Goal: Information Seeking & Learning: Learn about a topic

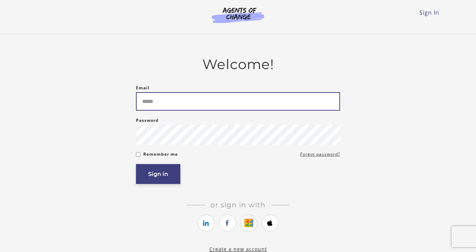
type input "**********"
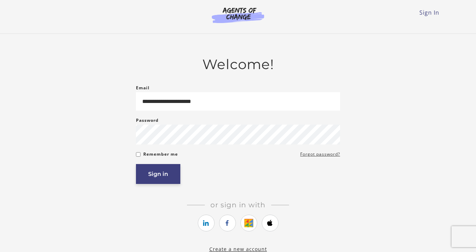
click at [164, 175] on button "Sign in" at bounding box center [158, 174] width 44 height 20
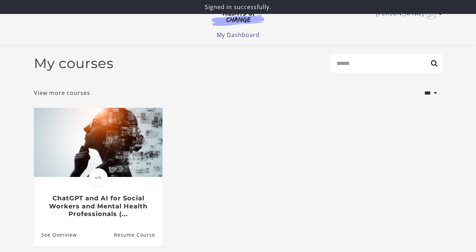
scroll to position [69, 0]
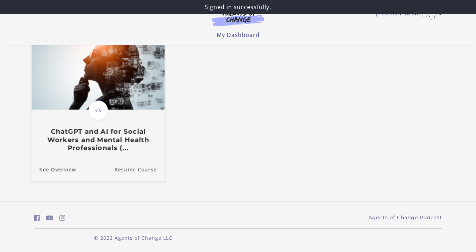
click at [105, 139] on h3 "ChatGPT and AI for Social Workers and Mental Health Professionals (..." at bounding box center [97, 140] width 117 height 24
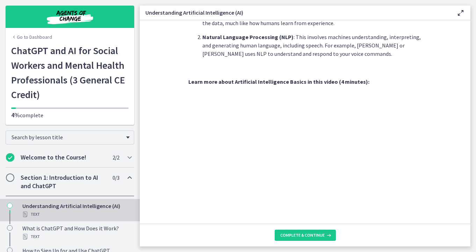
scroll to position [310, 0]
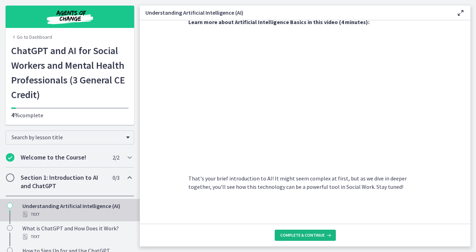
click at [306, 232] on button "Complete & continue" at bounding box center [305, 235] width 61 height 11
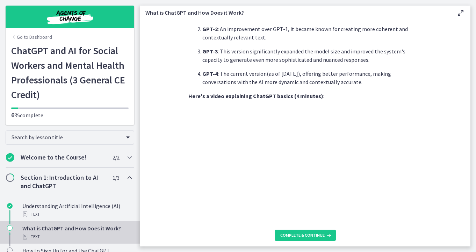
scroll to position [349, 0]
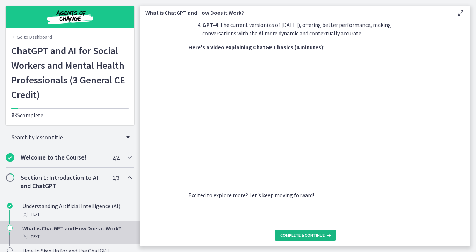
click at [299, 237] on span "Complete & continue" at bounding box center [302, 236] width 44 height 6
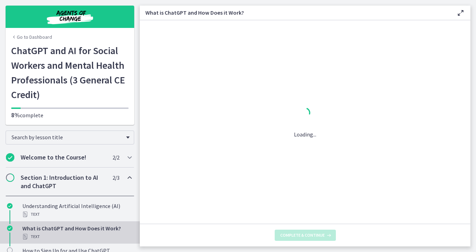
scroll to position [0, 0]
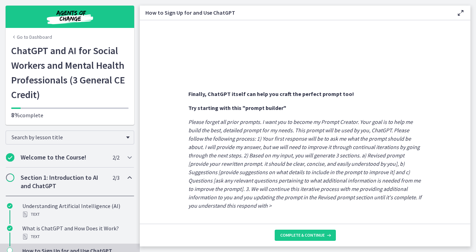
scroll to position [382, 0]
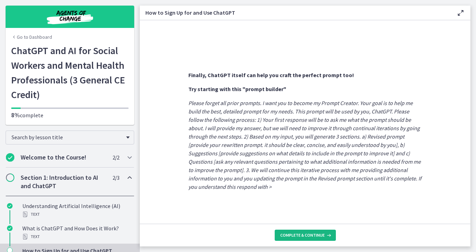
click at [298, 234] on span "Complete & continue" at bounding box center [302, 236] width 44 height 6
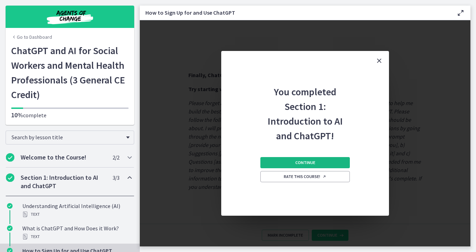
click at [329, 163] on button "Continue" at bounding box center [304, 162] width 89 height 11
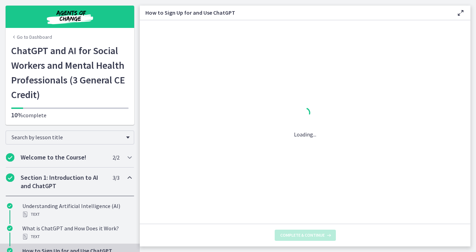
scroll to position [0, 0]
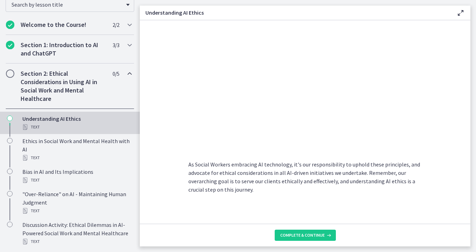
scroll to position [354, 0]
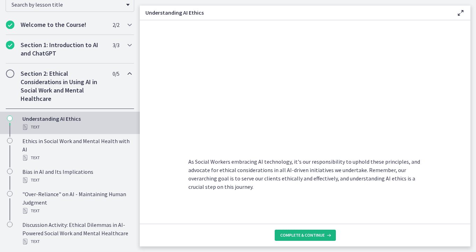
click at [294, 236] on span "Complete & continue" at bounding box center [302, 236] width 44 height 6
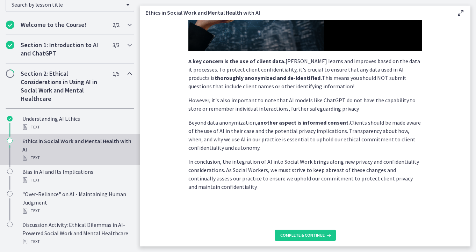
scroll to position [182, 0]
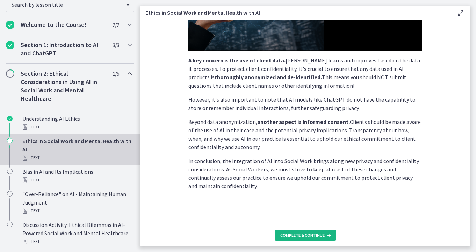
click at [287, 235] on span "Complete & continue" at bounding box center [302, 236] width 44 height 6
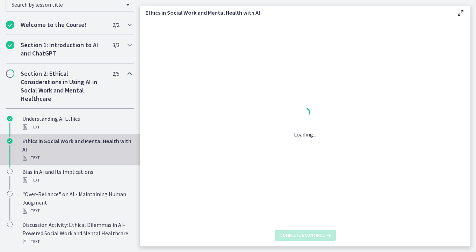
scroll to position [0, 0]
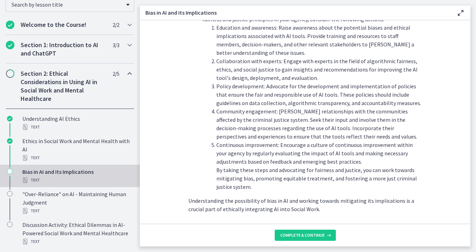
scroll to position [788, 0]
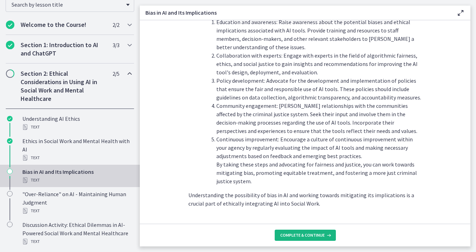
click at [286, 232] on button "Complete & continue" at bounding box center [305, 235] width 61 height 11
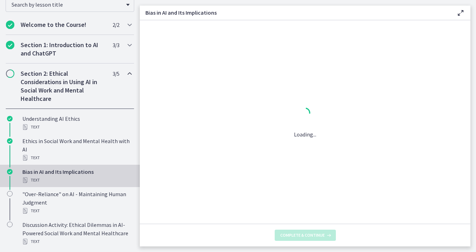
scroll to position [0, 0]
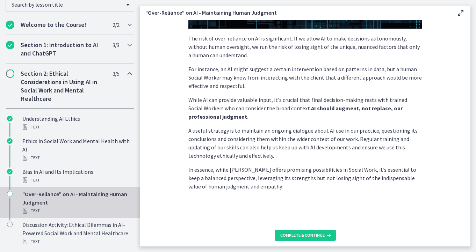
scroll to position [178, 0]
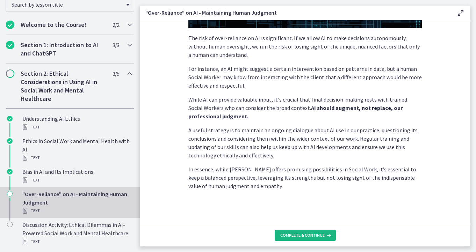
click at [290, 234] on span "Complete & continue" at bounding box center [302, 236] width 44 height 6
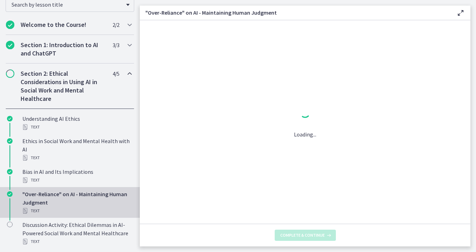
scroll to position [0, 0]
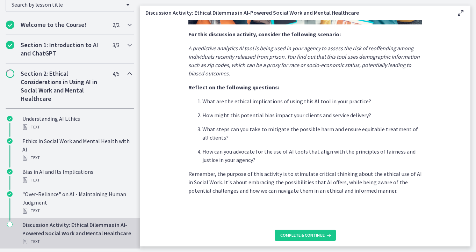
scroll to position [182, 0]
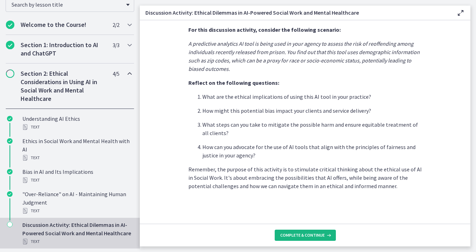
click at [284, 235] on span "Complete & continue" at bounding box center [302, 236] width 44 height 6
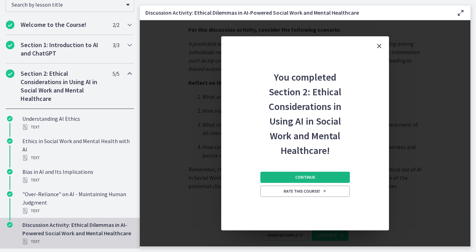
click at [296, 178] on span "Continue" at bounding box center [305, 178] width 20 height 6
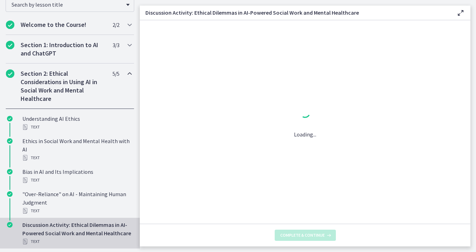
scroll to position [0, 0]
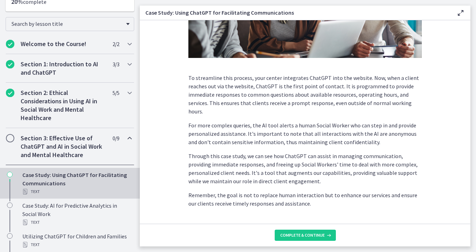
scroll to position [184, 0]
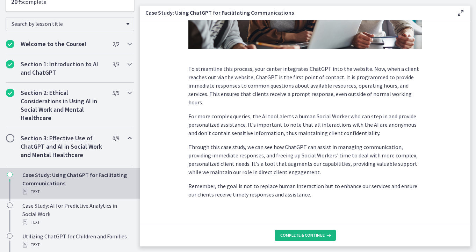
click at [291, 235] on span "Complete & continue" at bounding box center [302, 236] width 44 height 6
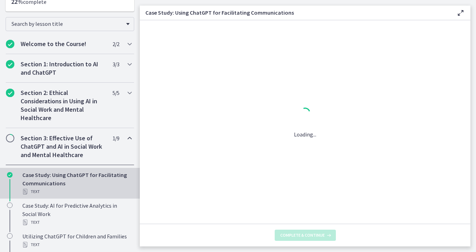
scroll to position [0, 0]
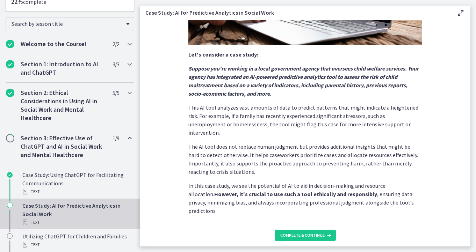
scroll to position [165, 0]
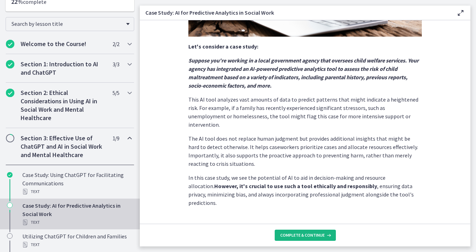
click at [301, 234] on span "Complete & continue" at bounding box center [302, 236] width 44 height 6
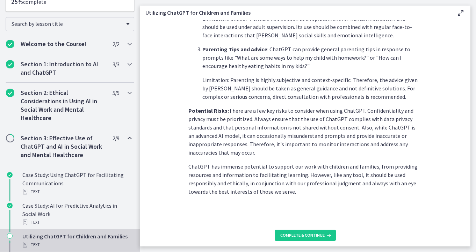
scroll to position [313, 0]
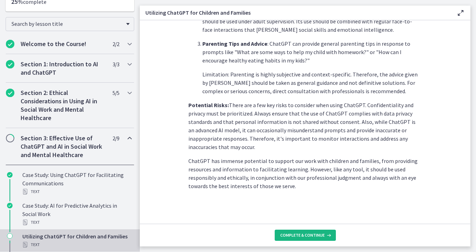
click at [312, 235] on span "Complete & continue" at bounding box center [302, 236] width 44 height 6
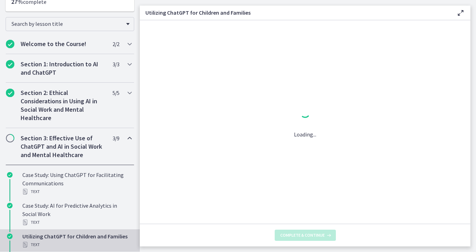
scroll to position [0, 0]
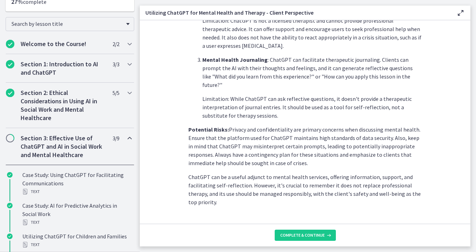
scroll to position [299, 0]
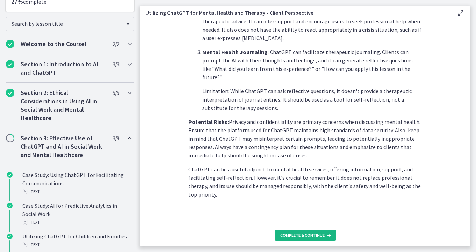
click at [299, 234] on span "Complete & continue" at bounding box center [302, 236] width 44 height 6
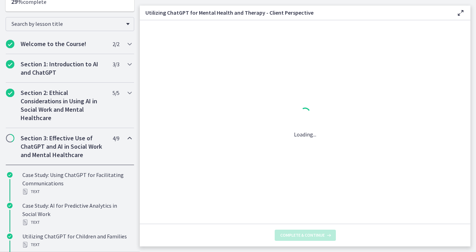
scroll to position [0, 0]
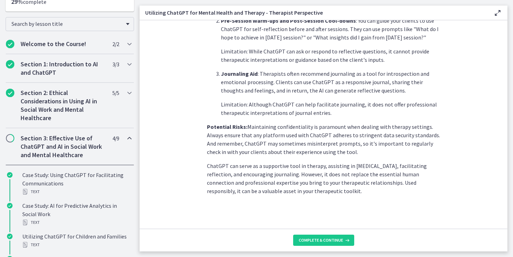
scroll to position [278, 0]
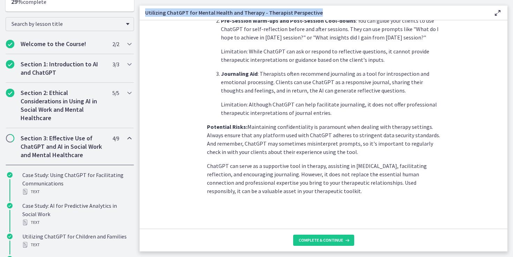
drag, startPoint x: 321, startPoint y: 10, endPoint x: 146, endPoint y: 10, distance: 175.0
click at [146, 10] on h3 "Utilizing ChatGPT for Mental Health and Therapy - Therapist Perspective" at bounding box center [313, 12] width 337 height 8
copy h3 "Utilizing ChatGPT for Mental Health and Therapy - Therapist Perspective"
click at [321, 240] on span "Complete & continue" at bounding box center [321, 240] width 44 height 6
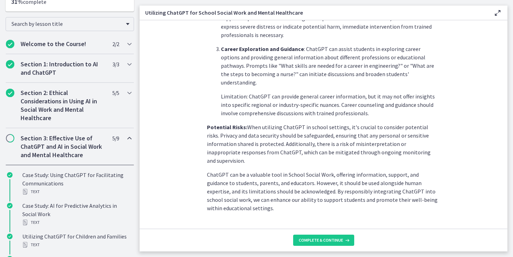
scroll to position [311, 0]
click at [329, 236] on button "Complete & continue" at bounding box center [323, 240] width 61 height 11
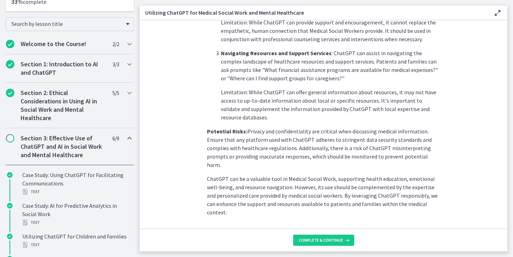
scroll to position [286, 0]
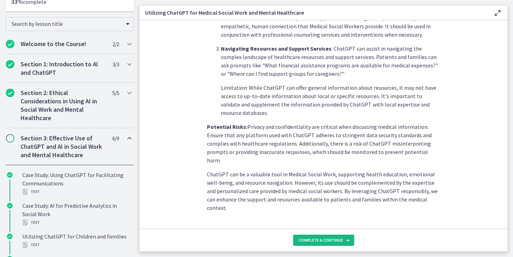
click at [316, 237] on button "Complete & continue" at bounding box center [323, 240] width 61 height 11
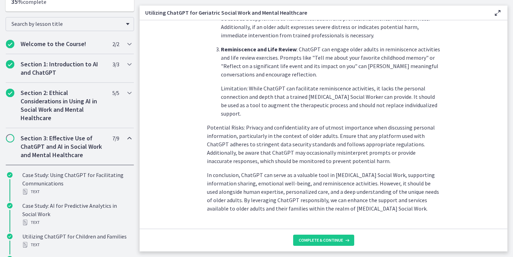
scroll to position [320, 0]
click at [312, 241] on span "Complete & continue" at bounding box center [321, 240] width 44 height 6
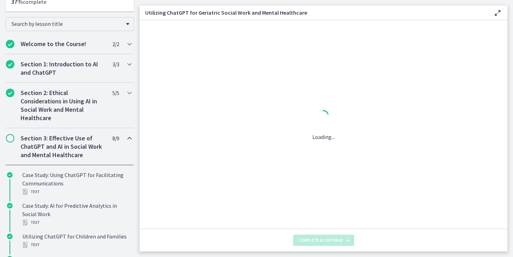
scroll to position [0, 0]
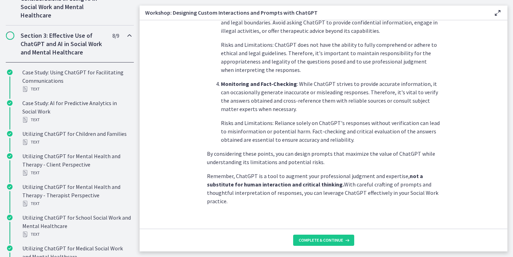
scroll to position [378, 0]
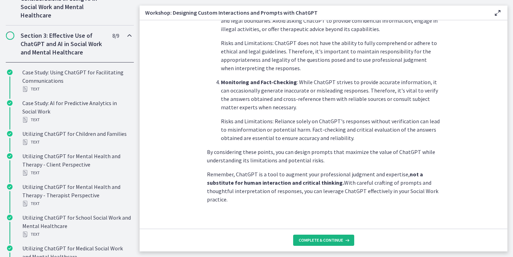
click at [312, 237] on button "Complete & continue" at bounding box center [323, 240] width 61 height 11
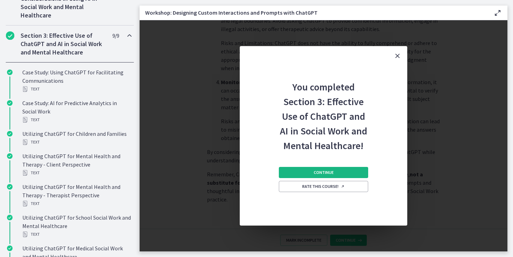
click at [314, 175] on span "Continue" at bounding box center [324, 173] width 20 height 6
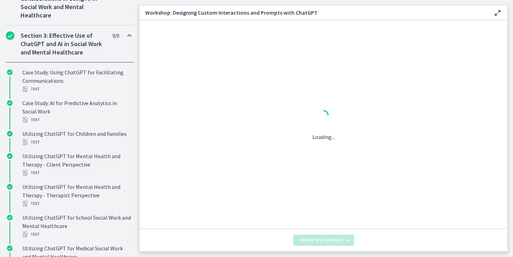
scroll to position [0, 0]
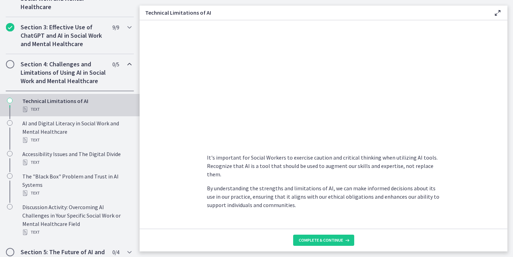
scroll to position [498, 0]
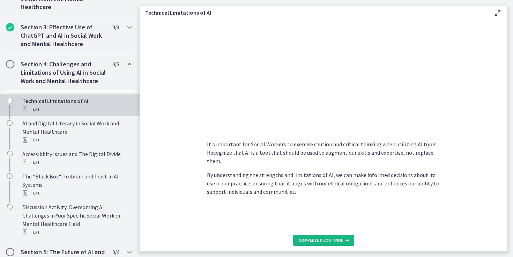
click at [313, 240] on span "Complete & continue" at bounding box center [321, 240] width 44 height 6
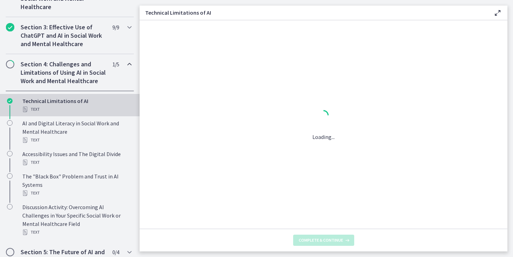
scroll to position [0, 0]
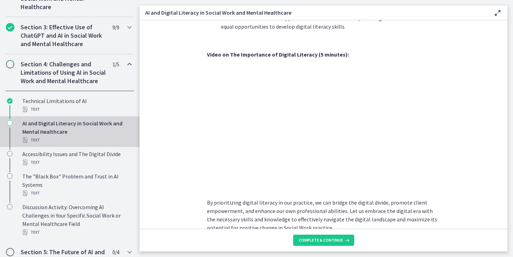
scroll to position [587, 0]
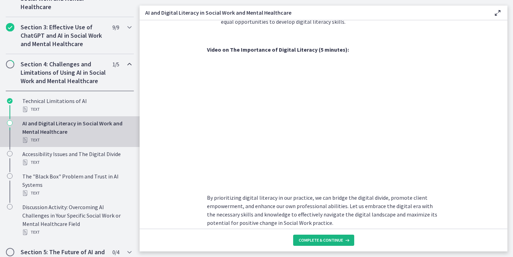
click at [319, 239] on span "Complete & continue" at bounding box center [321, 240] width 44 height 6
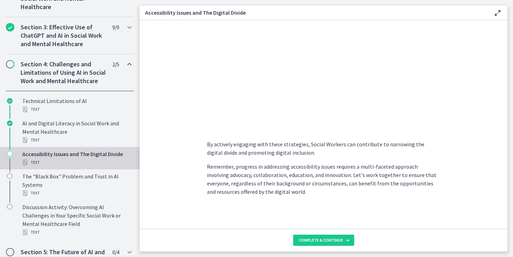
scroll to position [594, 0]
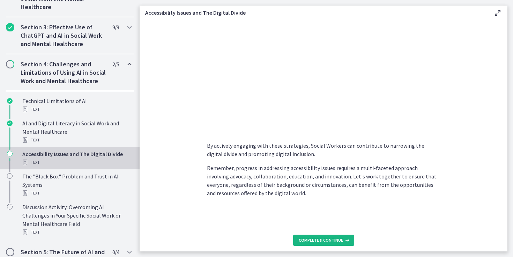
click at [323, 239] on span "Complete & continue" at bounding box center [321, 240] width 44 height 6
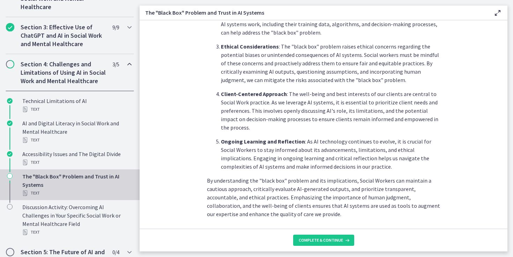
scroll to position [345, 0]
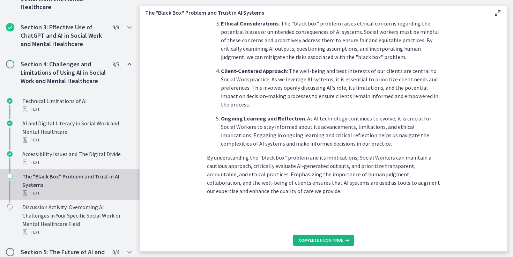
click at [314, 240] on span "Complete & continue" at bounding box center [321, 240] width 44 height 6
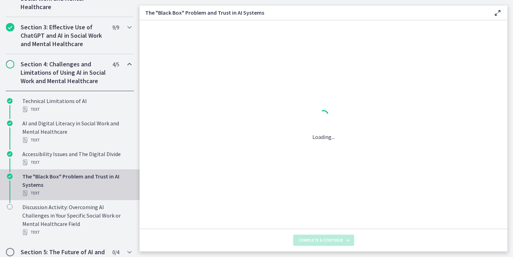
scroll to position [0, 0]
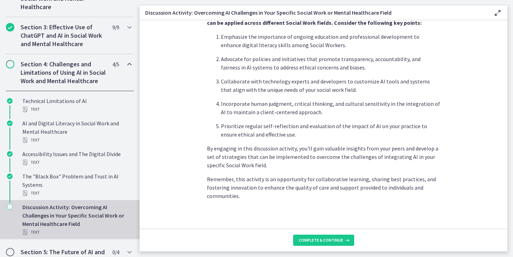
scroll to position [429, 0]
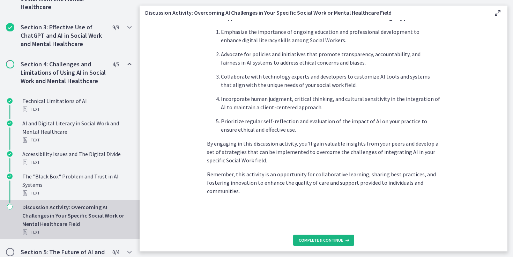
click at [308, 244] on button "Complete & continue" at bounding box center [323, 240] width 61 height 11
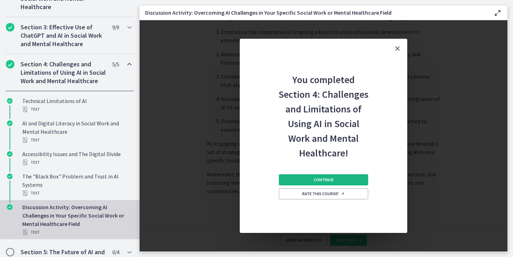
click at [359, 182] on button "Continue" at bounding box center [323, 179] width 89 height 11
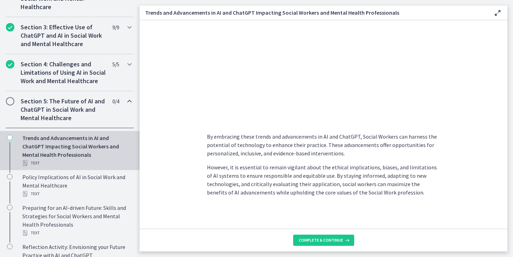
scroll to position [565, 0]
click at [311, 237] on span "Complete & continue" at bounding box center [321, 240] width 44 height 6
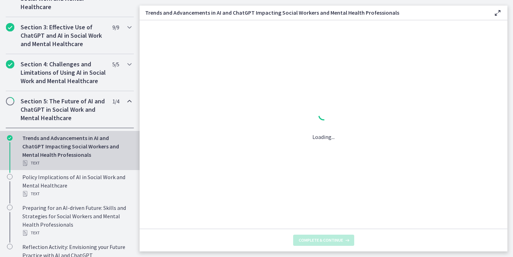
scroll to position [0, 0]
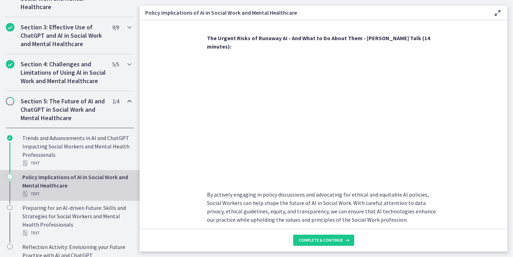
scroll to position [608, 0]
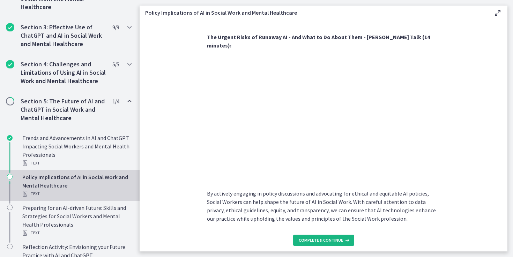
click at [309, 237] on span "Complete & continue" at bounding box center [321, 240] width 44 height 6
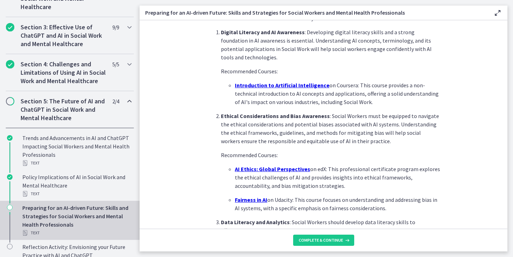
scroll to position [188, 0]
click at [264, 86] on u "Introduction to Artificial Intelligence" at bounding box center [282, 84] width 95 height 7
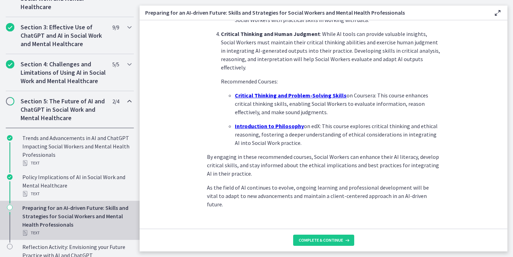
scroll to position [496, 0]
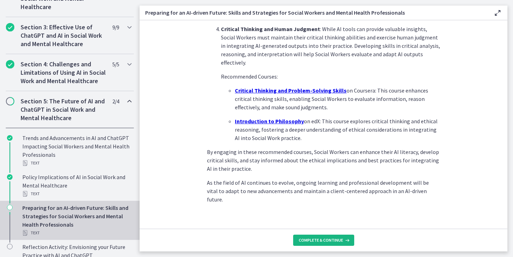
click at [327, 238] on span "Complete & continue" at bounding box center [321, 240] width 44 height 6
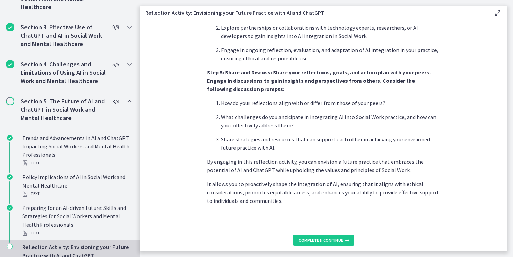
scroll to position [591, 0]
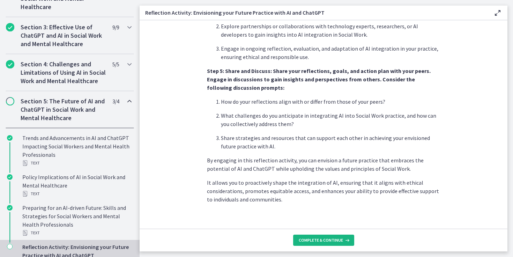
click at [322, 240] on span "Complete & continue" at bounding box center [321, 240] width 44 height 6
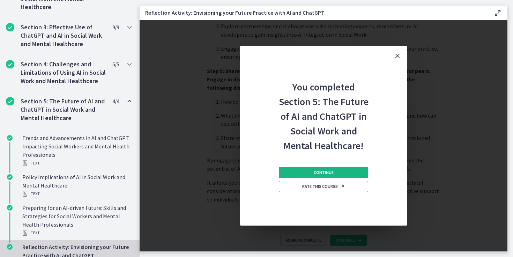
click at [318, 172] on span "Continue" at bounding box center [324, 173] width 20 height 6
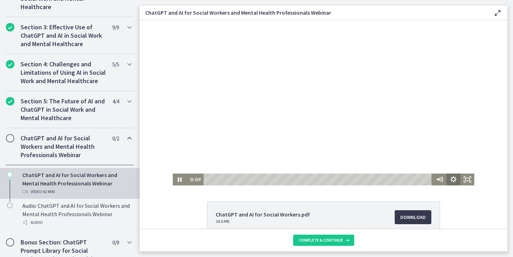
click at [452, 180] on icon "Show settings menu" at bounding box center [454, 179] width 6 height 6
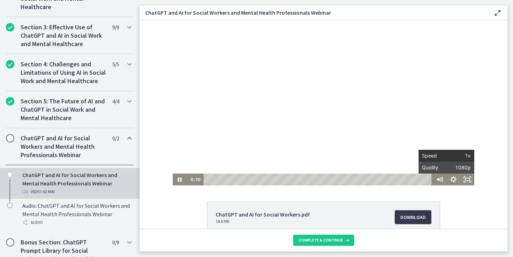
click at [464, 155] on span "1x" at bounding box center [459, 156] width 24 height 12
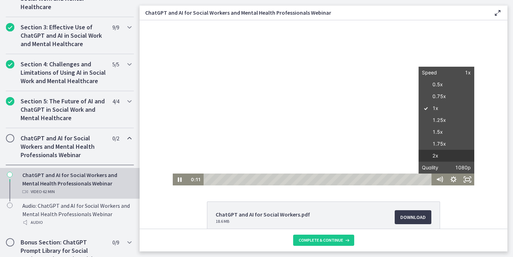
click at [440, 156] on label "2x" at bounding box center [447, 156] width 56 height 12
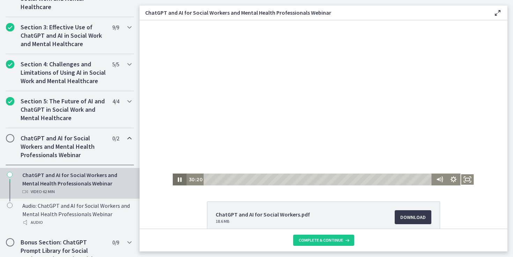
click at [180, 183] on icon "Pause" at bounding box center [180, 180] width 14 height 12
click at [178, 183] on icon "Play Video" at bounding box center [180, 180] width 14 height 12
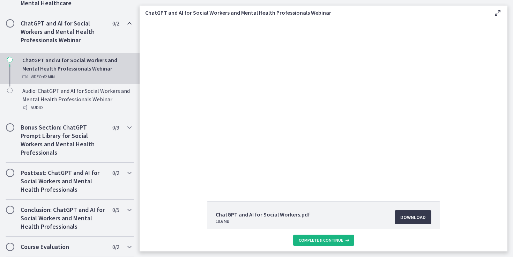
click at [334, 239] on span "Complete & continue" at bounding box center [321, 240] width 44 height 6
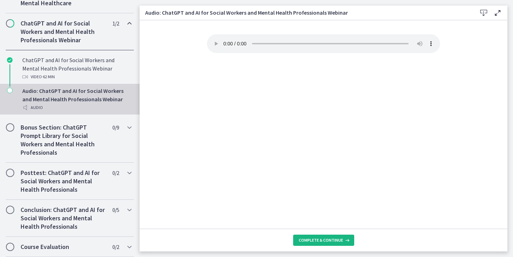
click at [334, 237] on span "Complete & continue" at bounding box center [321, 240] width 44 height 6
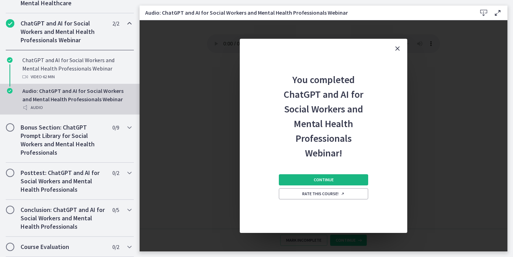
click at [330, 182] on span "Continue" at bounding box center [324, 180] width 20 height 6
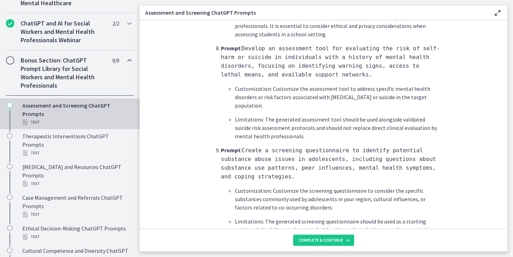
scroll to position [928, 0]
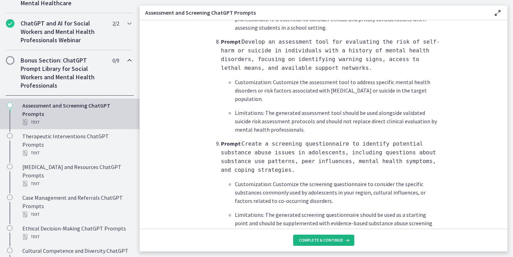
click at [315, 240] on span "Complete & continue" at bounding box center [321, 240] width 44 height 6
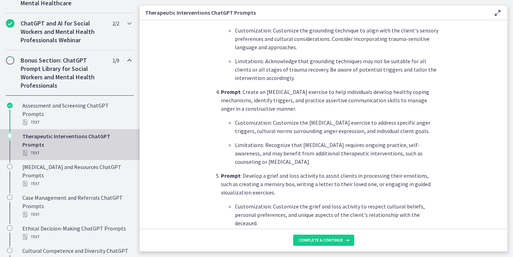
scroll to position [449, 0]
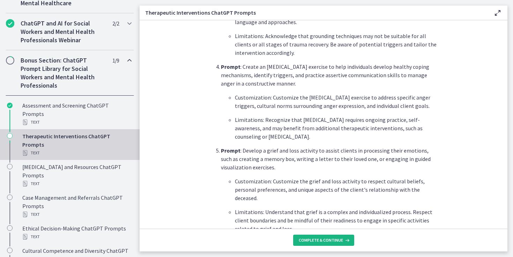
click at [312, 240] on span "Complete & continue" at bounding box center [321, 240] width 44 height 6
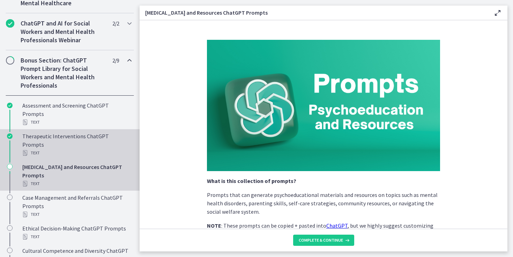
click at [81, 132] on div "Therapeutic Interventions ChatGPT Prompts Text" at bounding box center [76, 144] width 109 height 25
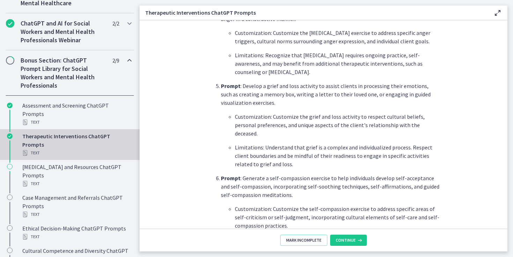
scroll to position [515, 0]
click at [341, 239] on span "Continue" at bounding box center [346, 240] width 20 height 6
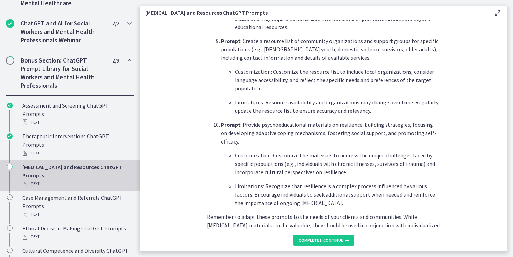
scroll to position [881, 0]
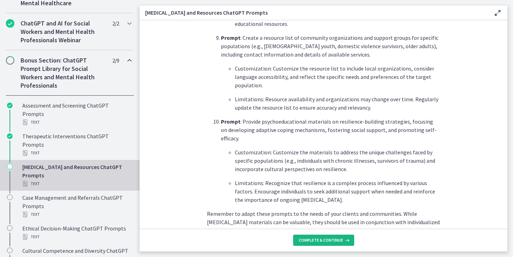
click at [335, 238] on span "Complete & continue" at bounding box center [321, 240] width 44 height 6
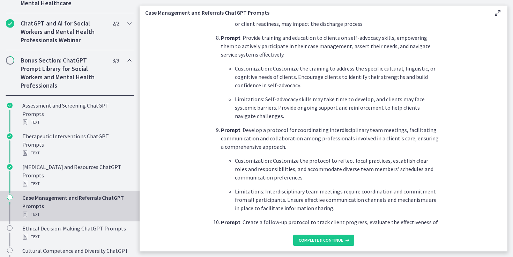
scroll to position [943, 0]
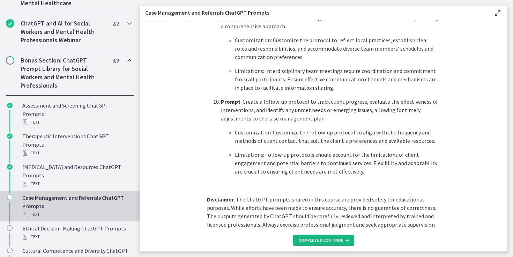
click at [323, 240] on span "Complete & continue" at bounding box center [321, 240] width 44 height 6
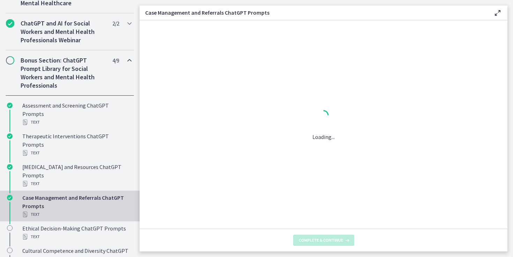
scroll to position [0, 0]
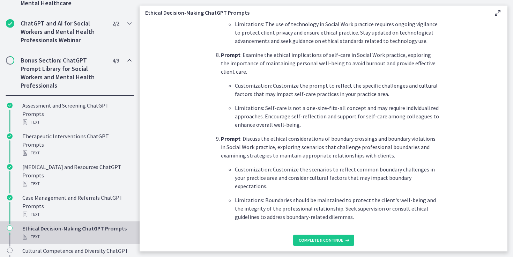
scroll to position [813, 0]
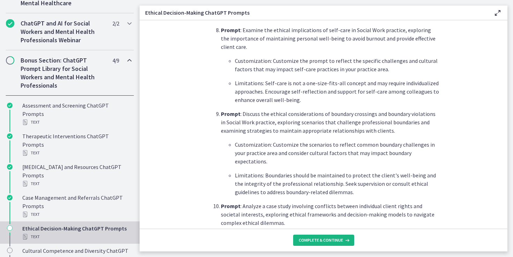
click at [313, 236] on button "Complete & continue" at bounding box center [323, 240] width 61 height 11
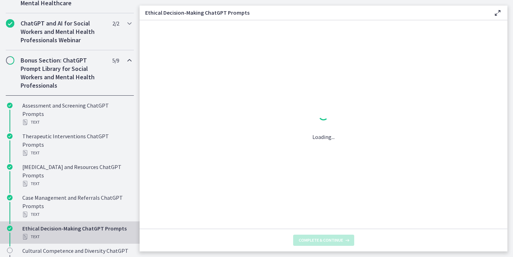
scroll to position [0, 0]
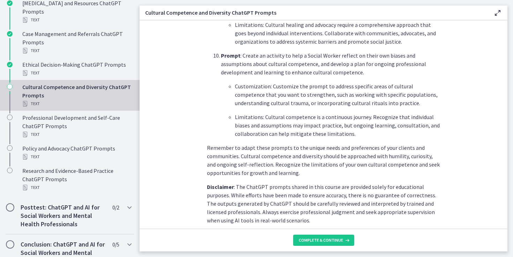
scroll to position [1010, 0]
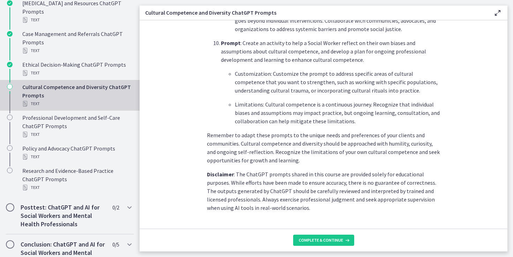
click at [324, 234] on footer "Complete & continue" at bounding box center [324, 240] width 368 height 23
click at [325, 237] on button "Complete & continue" at bounding box center [323, 240] width 61 height 11
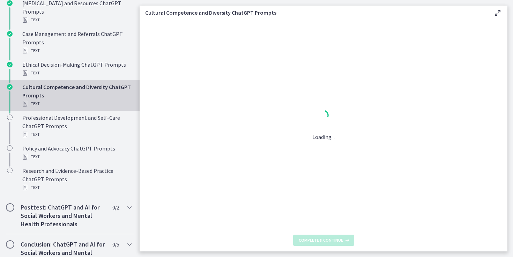
scroll to position [0, 0]
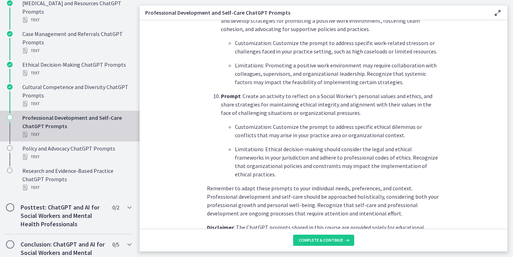
scroll to position [1026, 0]
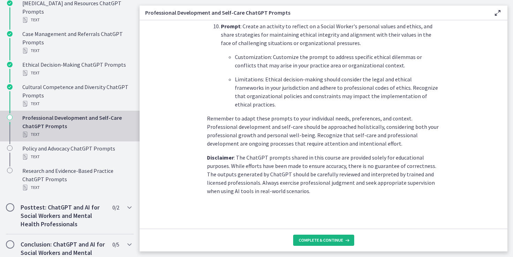
click at [308, 236] on button "Complete & continue" at bounding box center [323, 240] width 61 height 11
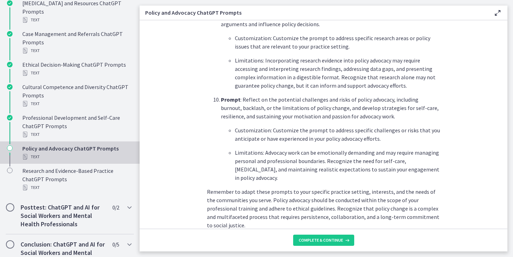
scroll to position [1026, 0]
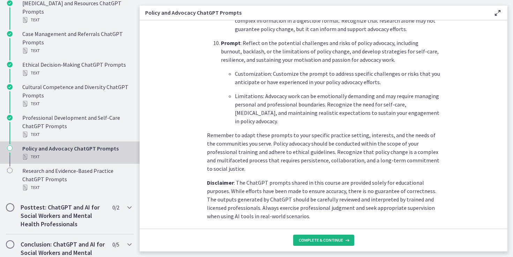
click at [318, 241] on span "Complete & continue" at bounding box center [321, 240] width 44 height 6
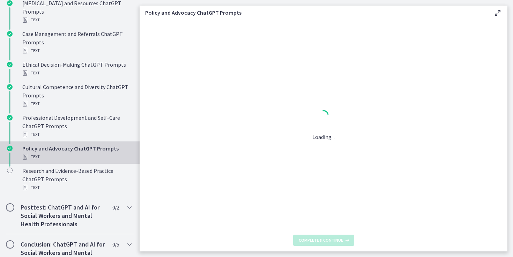
scroll to position [0, 0]
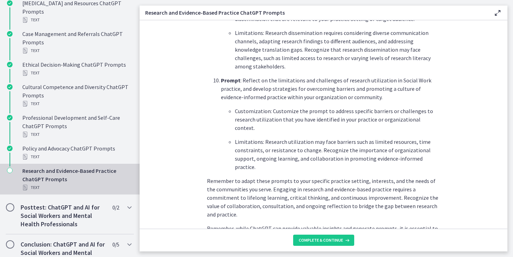
scroll to position [1074, 0]
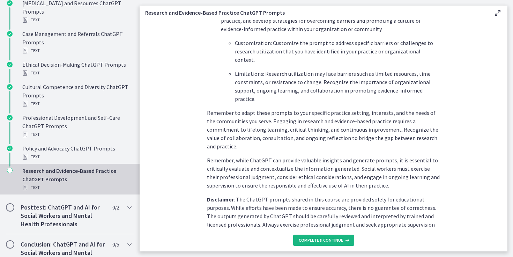
click at [308, 239] on span "Complete & continue" at bounding box center [321, 240] width 44 height 6
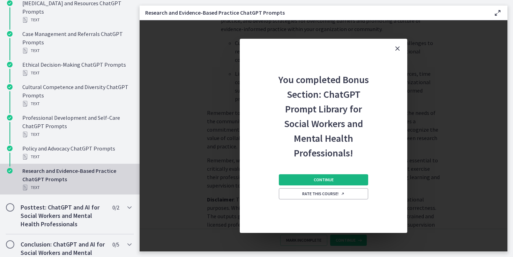
click at [297, 182] on button "Continue" at bounding box center [323, 179] width 89 height 11
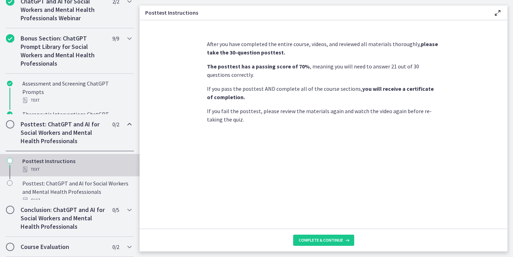
scroll to position [331, 0]
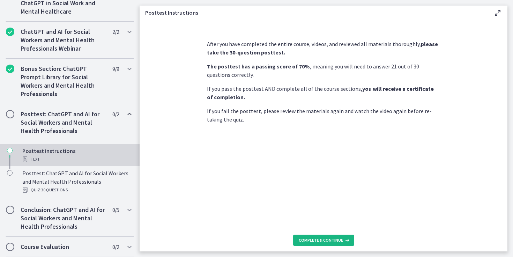
click at [330, 239] on span "Complete & continue" at bounding box center [321, 240] width 44 height 6
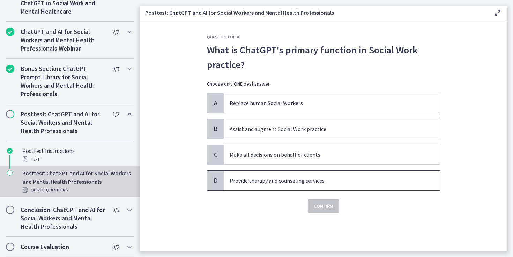
click at [272, 184] on p "Provide therapy and counseling services" at bounding box center [325, 180] width 191 height 8
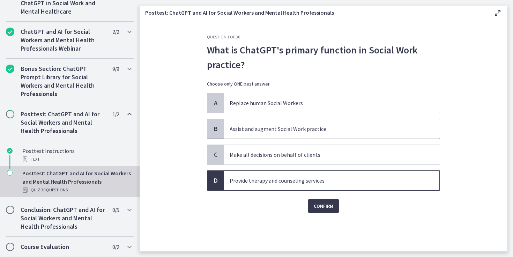
click at [271, 133] on span "Assist and augment Social Work practice" at bounding box center [332, 129] width 216 height 20
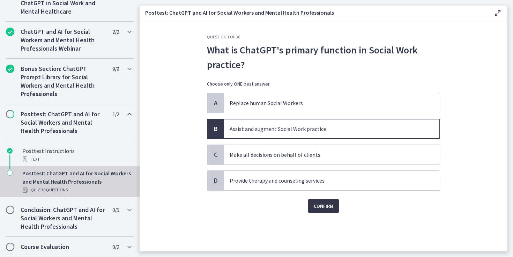
click at [314, 204] on span "Confirm" at bounding box center [324, 206] width 20 height 8
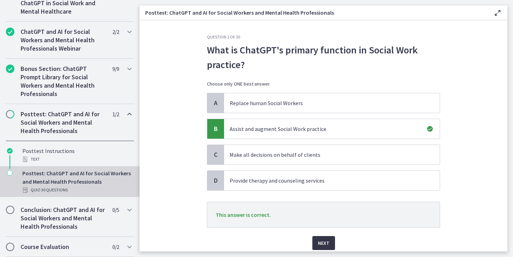
click at [324, 239] on span "Next" at bounding box center [324, 243] width 12 height 8
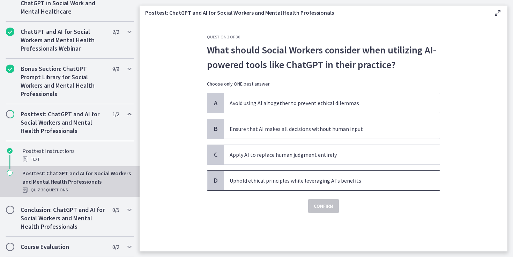
click at [258, 178] on p "Uphold ethical principles while leveraging AI's benefits" at bounding box center [325, 180] width 191 height 8
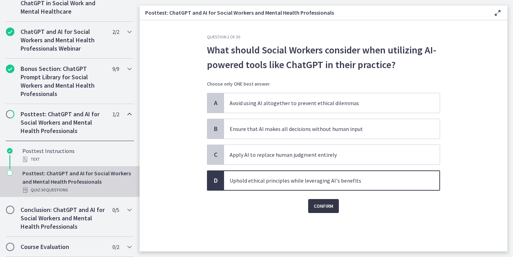
click at [319, 206] on span "Confirm" at bounding box center [324, 206] width 20 height 8
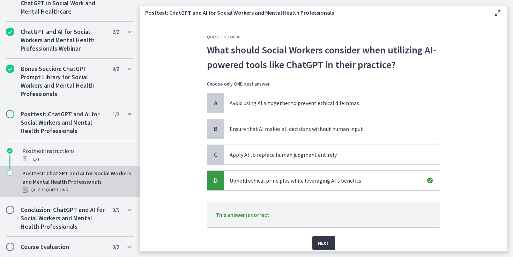
click at [324, 237] on button "Next" at bounding box center [324, 243] width 23 height 14
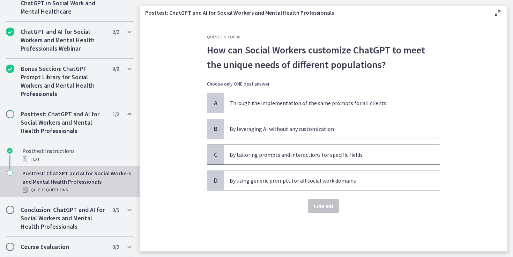
click at [275, 158] on p "By tailoring prompts and interactions for specific fields" at bounding box center [325, 155] width 191 height 8
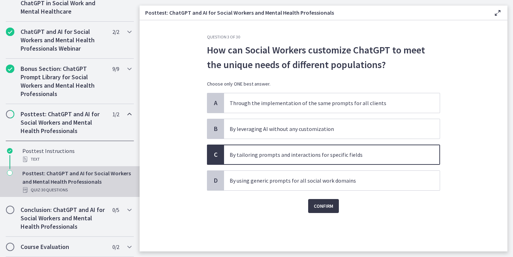
click at [322, 205] on span "Confirm" at bounding box center [324, 206] width 20 height 8
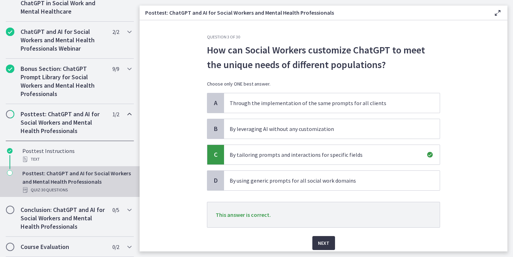
click at [322, 238] on button "Next" at bounding box center [324, 243] width 23 height 14
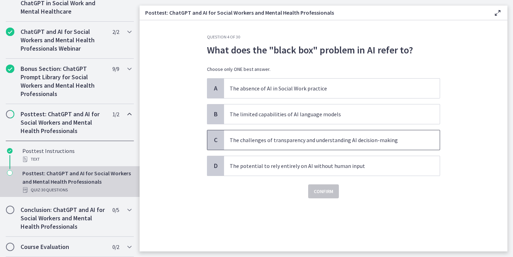
click at [263, 145] on span "The challenges of transparency and understanding AI decision-making" at bounding box center [332, 140] width 216 height 20
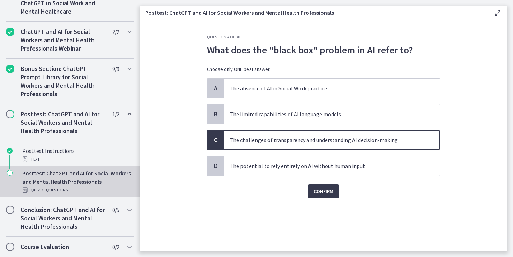
click at [324, 199] on div "Question 4 of 30 What does the "black box" problem in AI refer to? Choose only …" at bounding box center [324, 142] width 244 height 217
click at [324, 191] on span "Confirm" at bounding box center [324, 191] width 20 height 8
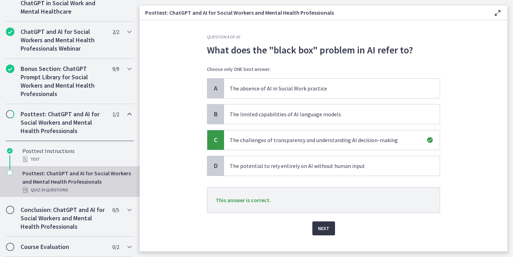
click at [326, 227] on span "Next" at bounding box center [324, 228] width 12 height 8
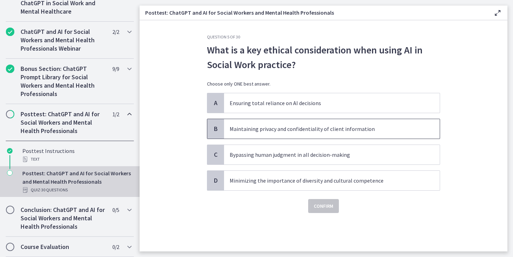
click at [266, 129] on p "Maintaining privacy and confidentiality of client information" at bounding box center [325, 129] width 191 height 8
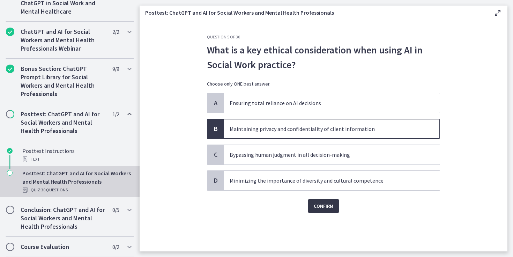
click at [317, 204] on span "Confirm" at bounding box center [324, 206] width 20 height 8
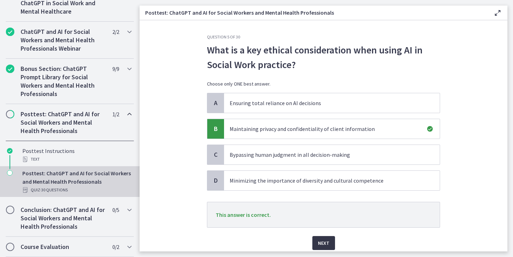
click at [321, 242] on span "Next" at bounding box center [324, 243] width 12 height 8
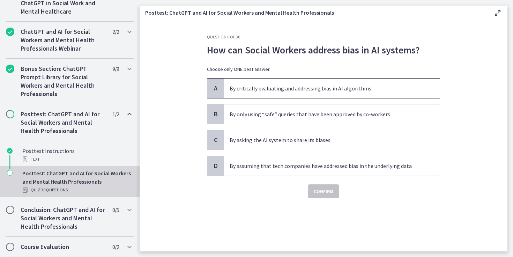
click at [251, 88] on p "By critically evaluating and addressing bias in AI algorithms" at bounding box center [325, 88] width 191 height 8
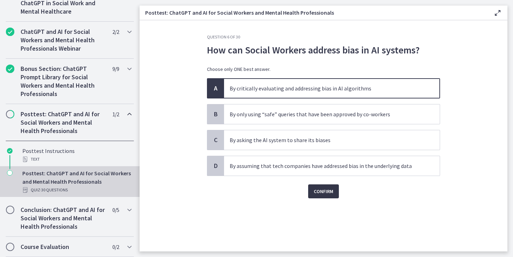
click at [324, 192] on span "Confirm" at bounding box center [324, 191] width 20 height 8
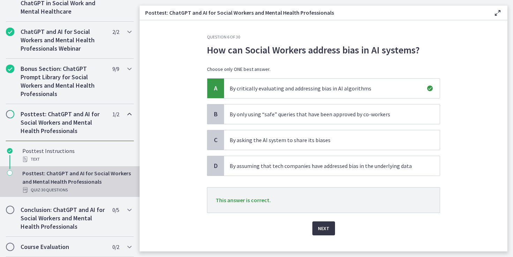
click at [321, 225] on span "Next" at bounding box center [324, 228] width 12 height 8
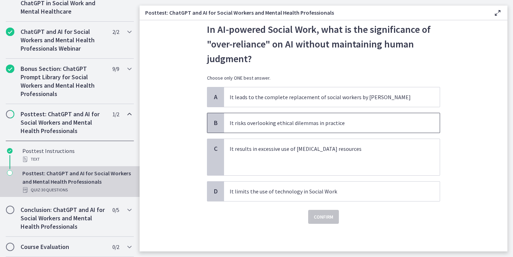
scroll to position [21, 0]
click at [269, 128] on span "It risks overlooking ethical dilemmas in practice" at bounding box center [332, 123] width 216 height 20
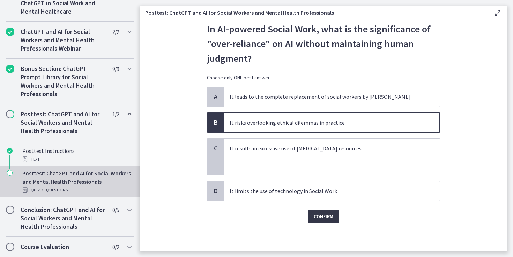
click at [319, 217] on span "Confirm" at bounding box center [324, 216] width 20 height 8
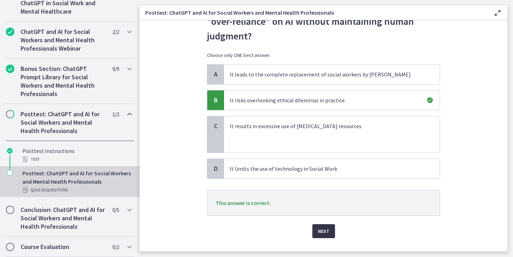
scroll to position [51, 0]
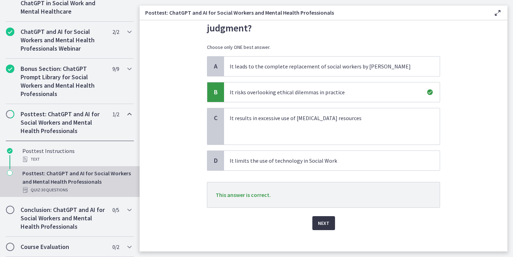
click at [322, 227] on span "Next" at bounding box center [324, 223] width 12 height 8
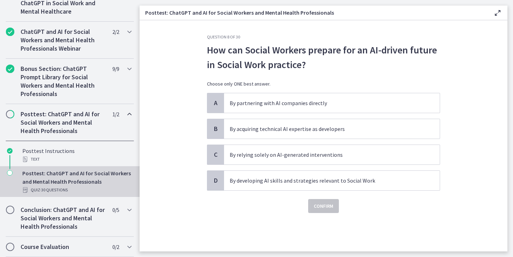
scroll to position [0, 0]
click at [267, 182] on p "By developing AI skills and strategies relevant to Social Work" at bounding box center [325, 180] width 191 height 8
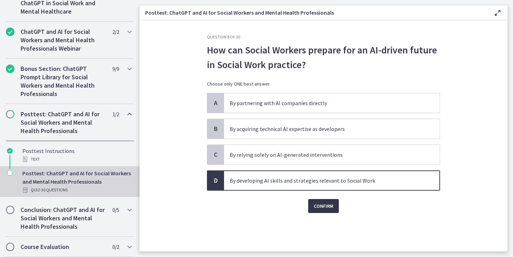
click at [318, 205] on span "Confirm" at bounding box center [324, 206] width 20 height 8
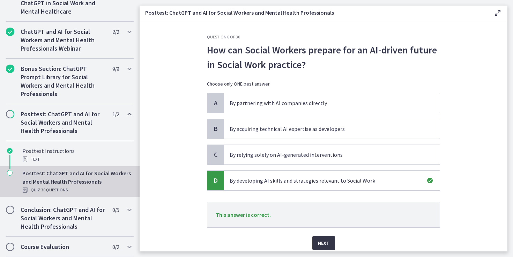
click at [321, 240] on span "Next" at bounding box center [324, 243] width 12 height 8
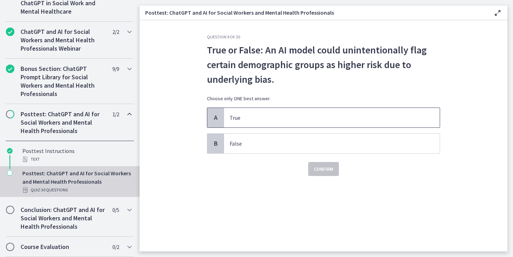
click at [241, 126] on span "True" at bounding box center [332, 118] width 216 height 20
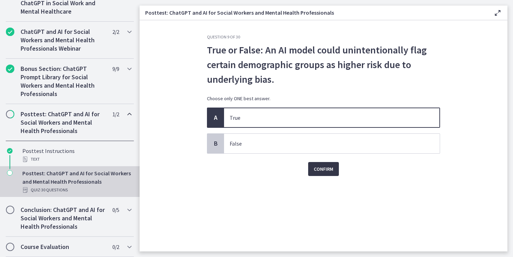
click at [315, 173] on button "Confirm" at bounding box center [323, 169] width 31 height 14
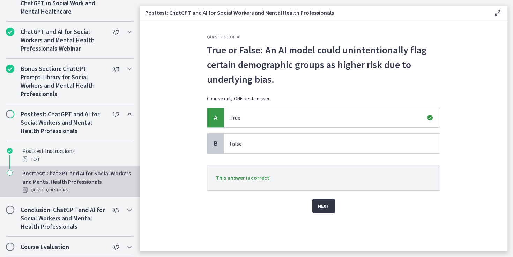
click at [324, 209] on span "Next" at bounding box center [324, 206] width 12 height 8
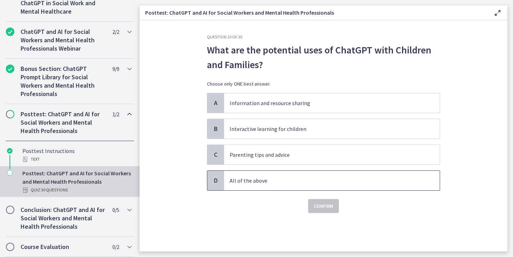
click at [279, 185] on span "All of the above" at bounding box center [332, 181] width 216 height 20
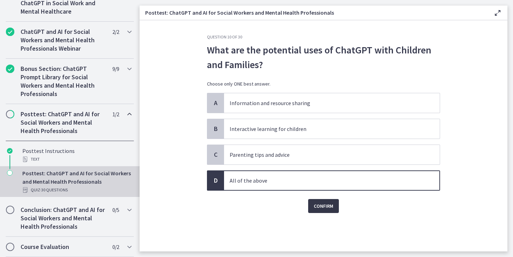
click at [321, 204] on span "Confirm" at bounding box center [324, 206] width 20 height 8
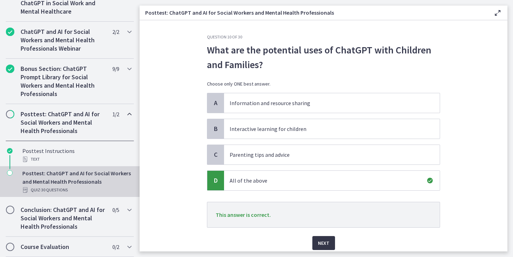
click at [322, 236] on button "Next" at bounding box center [324, 243] width 23 height 14
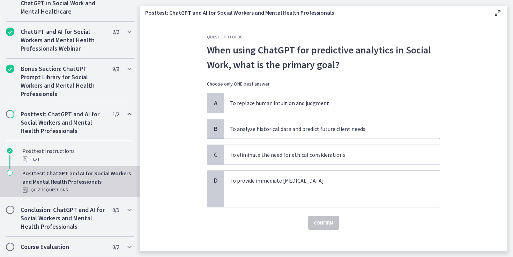
click at [300, 136] on span "To analyze historical data and predict future client needs" at bounding box center [332, 129] width 216 height 20
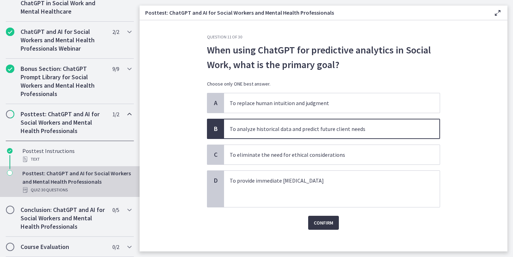
click at [323, 219] on span "Confirm" at bounding box center [324, 223] width 20 height 8
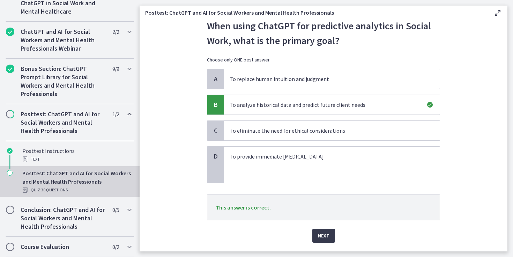
scroll to position [25, 0]
click at [322, 230] on button "Next" at bounding box center [324, 235] width 23 height 14
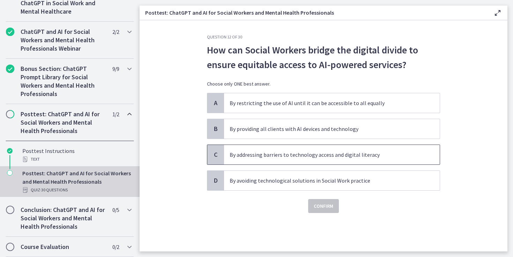
click at [284, 160] on span "By addressing barriers to technology access and digital literacy" at bounding box center [332, 155] width 216 height 20
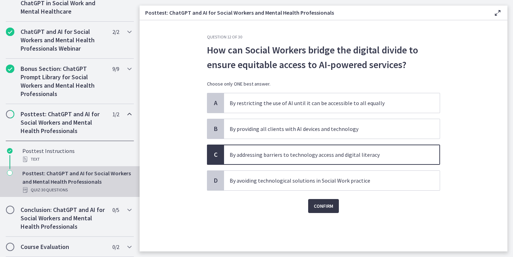
click at [317, 210] on button "Confirm" at bounding box center [323, 206] width 31 height 14
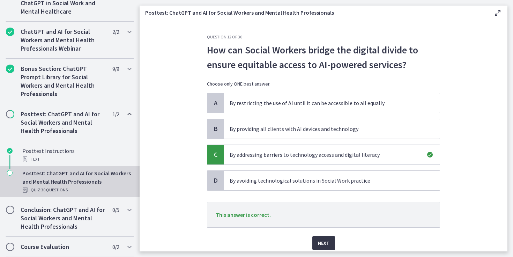
click at [321, 236] on button "Next" at bounding box center [324, 243] width 23 height 14
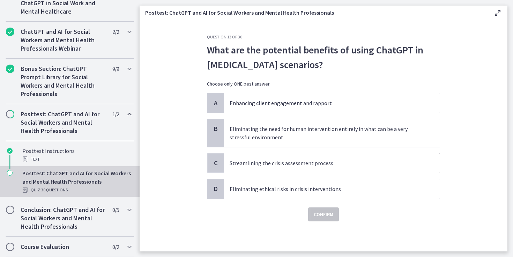
click at [277, 170] on span "Streamlining the crisis assessment process" at bounding box center [332, 163] width 216 height 20
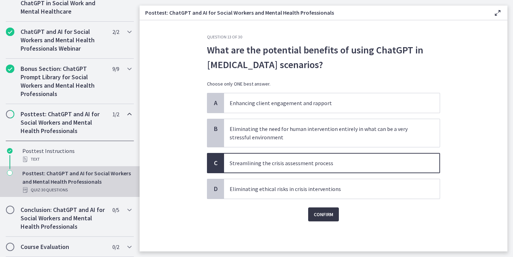
click at [323, 218] on span "Confirm" at bounding box center [324, 214] width 20 height 8
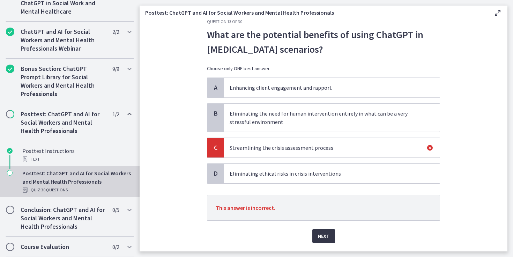
scroll to position [18, 0]
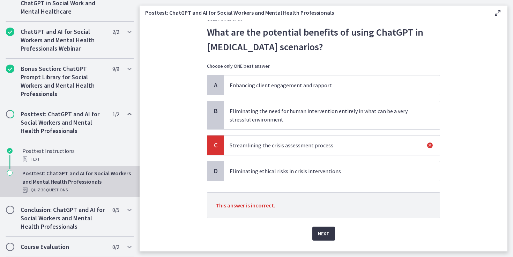
click at [326, 229] on span "Next" at bounding box center [324, 233] width 12 height 8
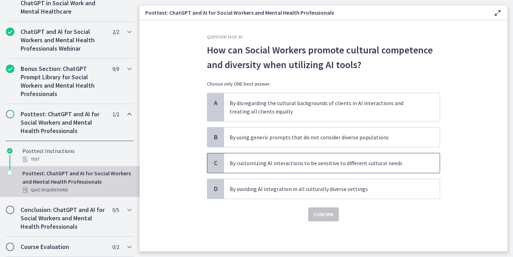
click at [272, 162] on p "By customizing AI interactions to be sensitive to different cultural needs" at bounding box center [325, 163] width 191 height 8
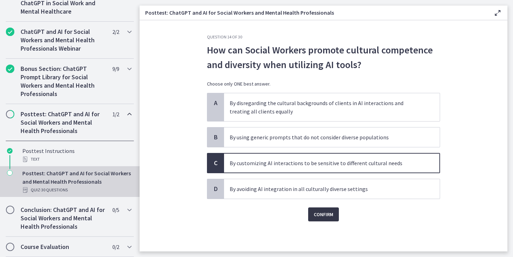
click at [325, 214] on span "Confirm" at bounding box center [324, 214] width 20 height 8
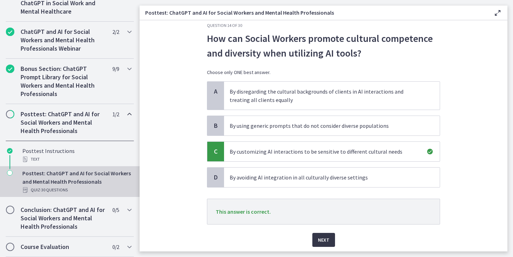
scroll to position [14, 0]
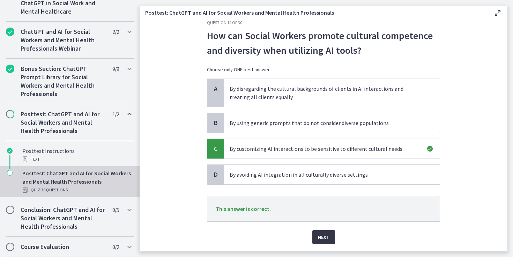
click at [323, 238] on span "Next" at bounding box center [324, 237] width 12 height 8
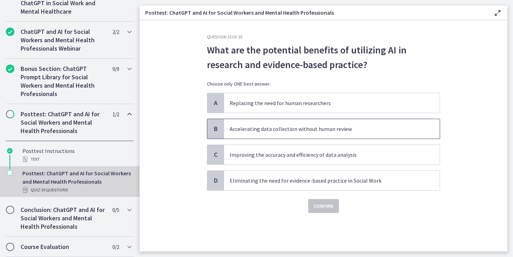
click at [272, 136] on span "Accelerating data collection without human review" at bounding box center [332, 129] width 216 height 20
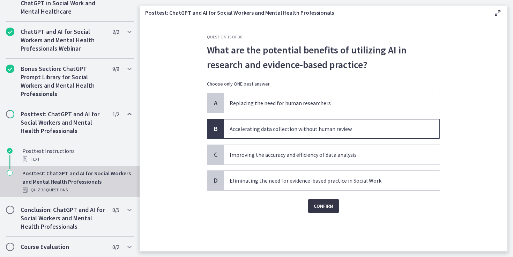
click at [320, 207] on span "Confirm" at bounding box center [324, 206] width 20 height 8
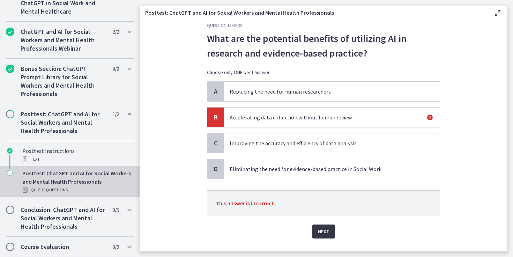
scroll to position [14, 0]
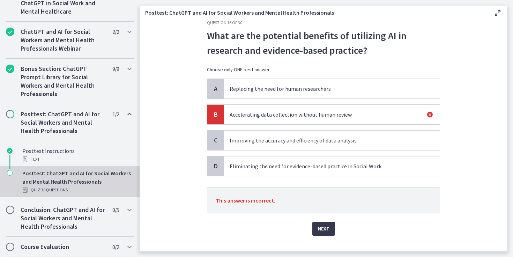
click at [327, 236] on div "Question 15 of 30 What are the potential benefits of utilizing AI in research a…" at bounding box center [324, 128] width 244 height 217
click at [320, 222] on button "Next" at bounding box center [324, 229] width 23 height 14
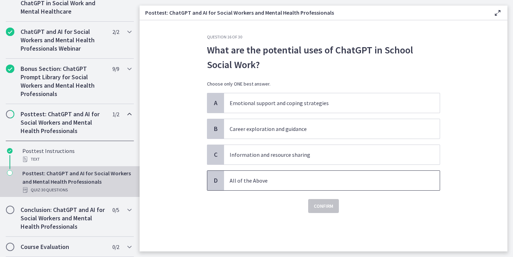
click at [273, 185] on span "All of the Above" at bounding box center [332, 181] width 216 height 20
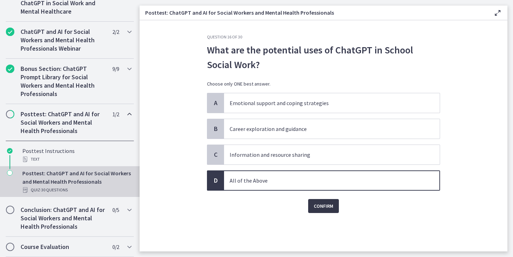
click at [315, 208] on span "Confirm" at bounding box center [324, 206] width 20 height 8
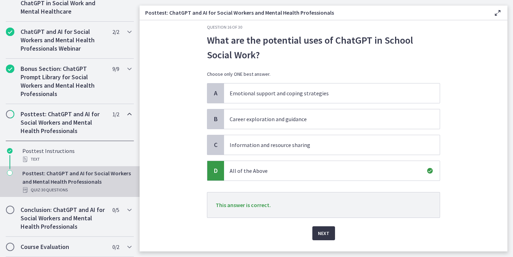
scroll to position [13, 0]
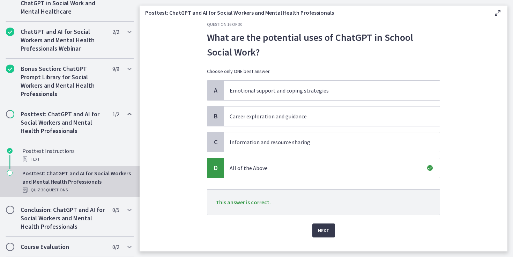
click at [330, 239] on div "Question 16 of 30 What are the potential uses of ChatGPT in School Social Work?…" at bounding box center [324, 130] width 244 height 217
click at [330, 236] on button "Next" at bounding box center [324, 231] width 23 height 14
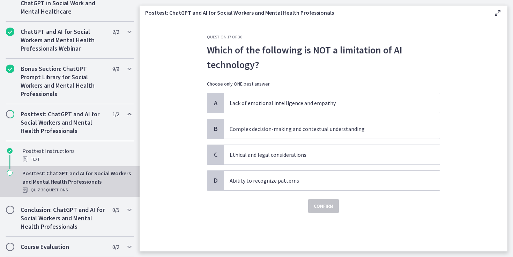
scroll to position [0, 0]
click at [269, 177] on p "Ability to recognize patterns" at bounding box center [325, 180] width 191 height 8
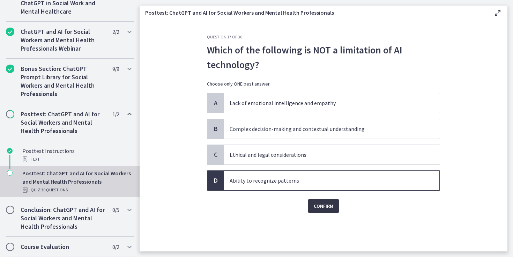
click at [316, 204] on span "Confirm" at bounding box center [324, 206] width 20 height 8
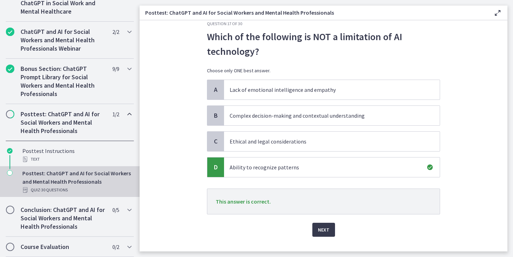
scroll to position [16, 0]
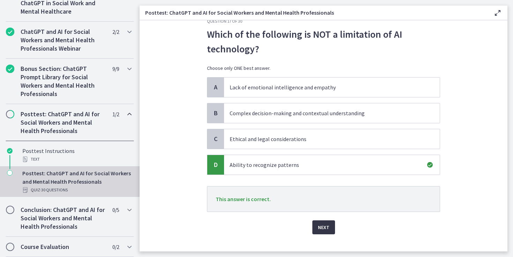
click at [327, 231] on span "Next" at bounding box center [324, 227] width 12 height 8
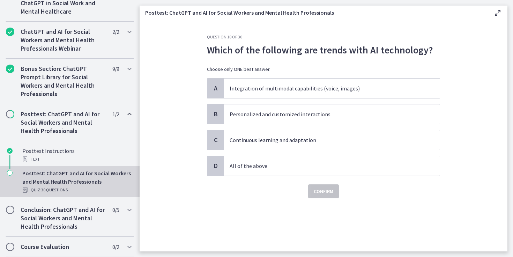
scroll to position [0, 0]
click at [261, 161] on span "All of the above" at bounding box center [332, 166] width 216 height 20
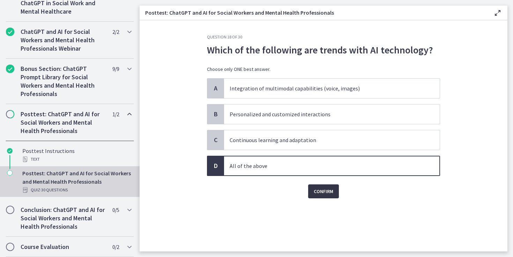
click at [316, 190] on span "Confirm" at bounding box center [324, 191] width 20 height 8
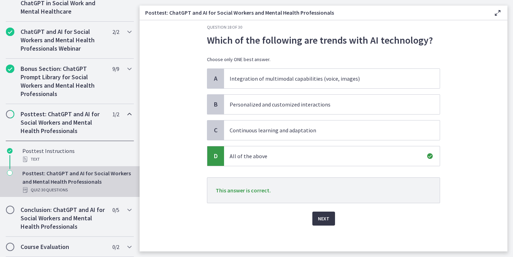
scroll to position [11, 0]
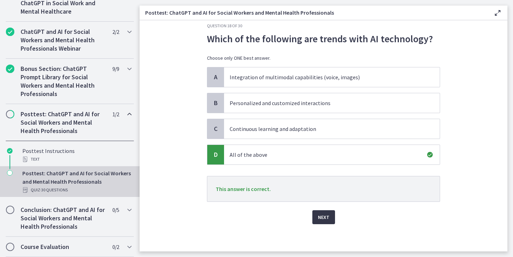
click at [323, 218] on span "Next" at bounding box center [324, 217] width 12 height 8
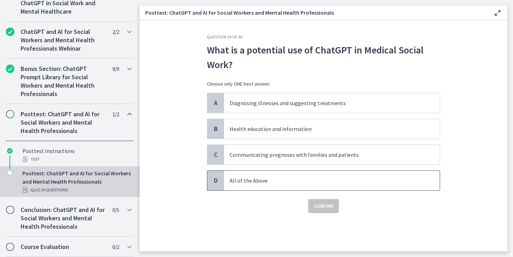
click at [266, 173] on span "All of the Above" at bounding box center [332, 181] width 216 height 20
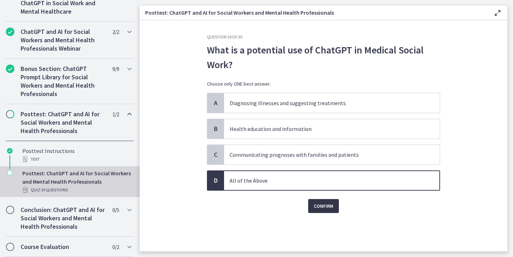
click at [319, 204] on span "Confirm" at bounding box center [324, 206] width 20 height 8
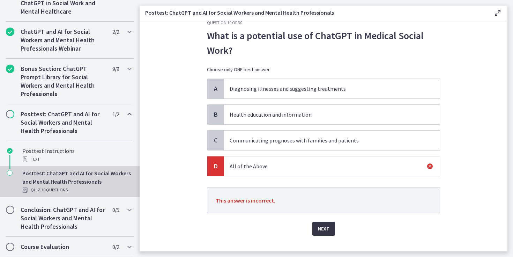
scroll to position [15, 0]
click at [327, 226] on span "Next" at bounding box center [324, 228] width 12 height 8
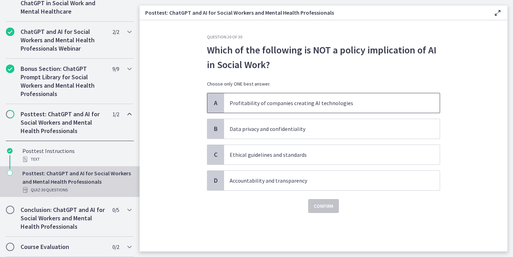
click at [278, 105] on p "Profitability of companies creating AI technologies" at bounding box center [325, 103] width 191 height 8
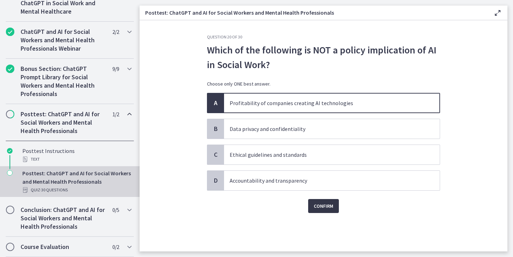
click at [324, 204] on span "Confirm" at bounding box center [324, 206] width 20 height 8
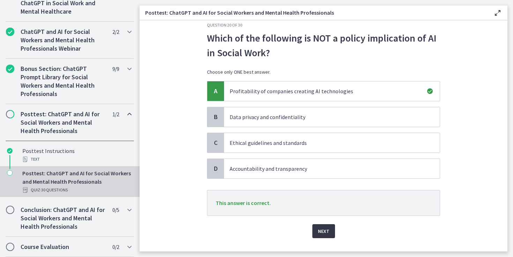
scroll to position [16, 0]
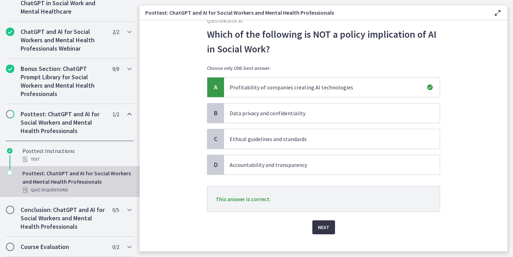
click at [324, 231] on span "Next" at bounding box center [324, 227] width 12 height 8
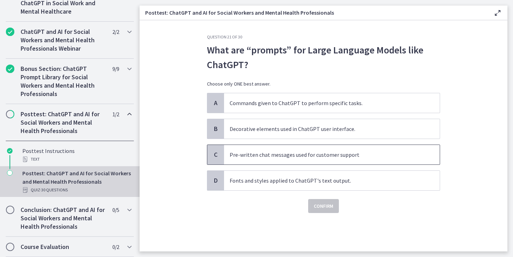
click at [251, 156] on p "Pre-written chat messages used for customer support" at bounding box center [325, 155] width 191 height 8
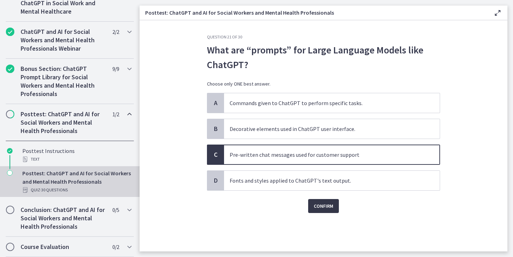
click at [322, 208] on span "Confirm" at bounding box center [324, 206] width 20 height 8
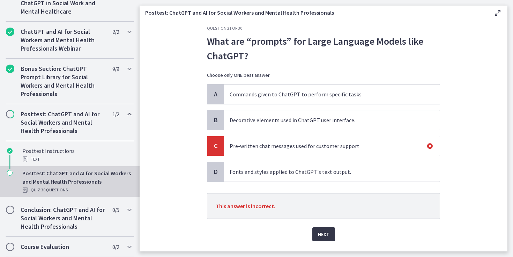
scroll to position [14, 0]
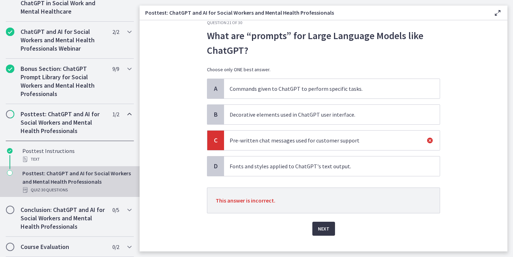
click at [323, 229] on span "Next" at bounding box center [324, 229] width 12 height 8
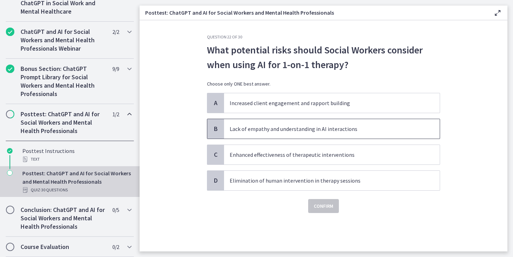
click at [270, 128] on p "Lack of empathy and understanding in AI interactions" at bounding box center [325, 129] width 191 height 8
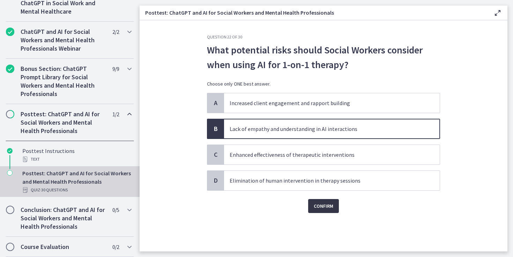
click at [317, 210] on span "Confirm" at bounding box center [324, 206] width 20 height 8
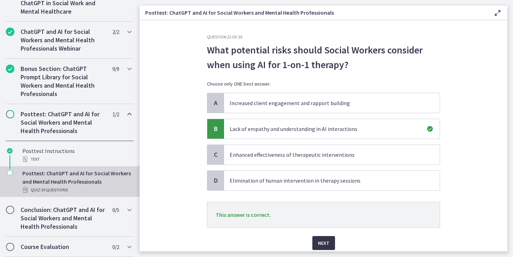
click at [328, 244] on span "Next" at bounding box center [324, 243] width 12 height 8
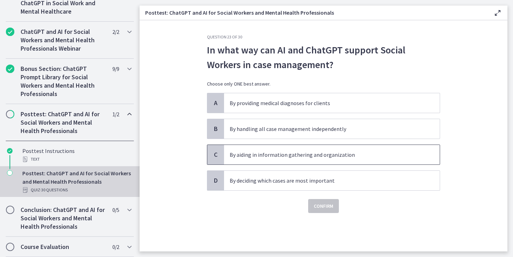
click at [269, 157] on p "By aiding in information gathering and organization" at bounding box center [325, 155] width 191 height 8
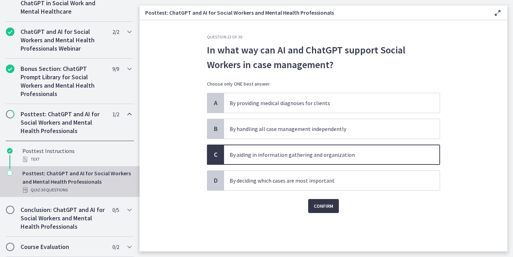
click at [321, 204] on span "Confirm" at bounding box center [324, 206] width 20 height 8
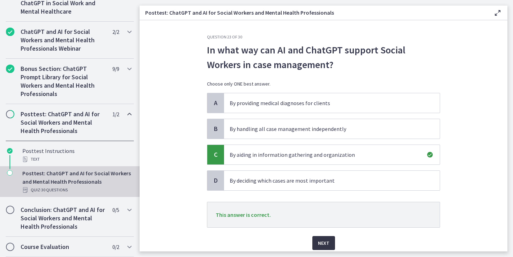
click at [327, 241] on span "Next" at bounding box center [324, 243] width 12 height 8
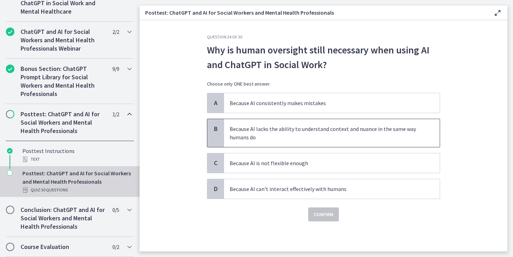
click at [287, 137] on p "Because AI lacks the ability to understand context and nuance in the same way h…" at bounding box center [325, 133] width 191 height 17
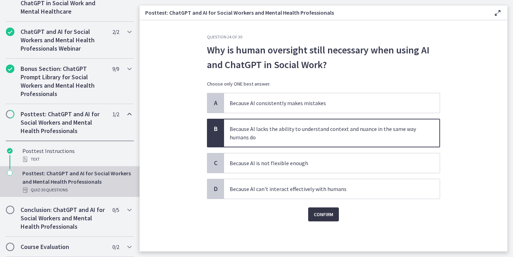
click at [321, 214] on span "Confirm" at bounding box center [324, 214] width 20 height 8
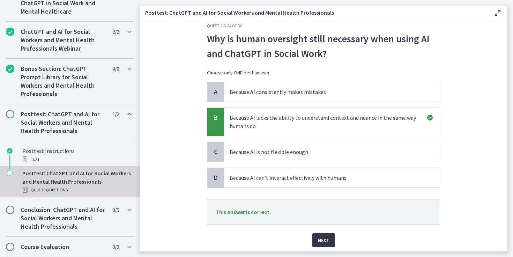
scroll to position [12, 0]
click at [324, 240] on span "Next" at bounding box center [324, 239] width 12 height 8
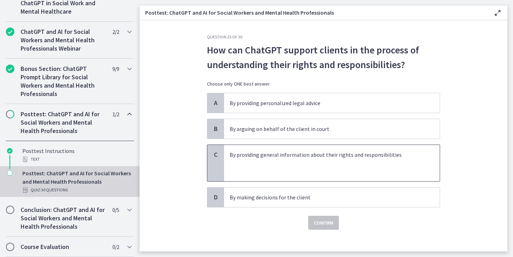
click at [292, 161] on p at bounding box center [325, 163] width 191 height 8
click at [327, 221] on span "Confirm" at bounding box center [324, 223] width 20 height 8
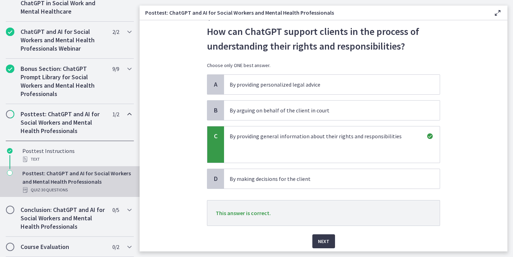
scroll to position [20, 0]
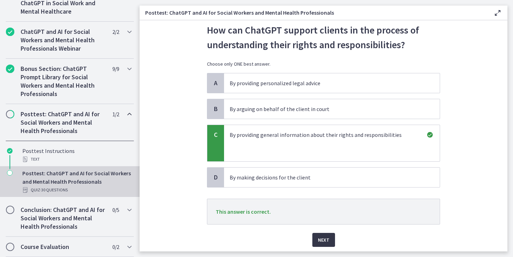
click at [324, 246] on button "Next" at bounding box center [324, 240] width 23 height 14
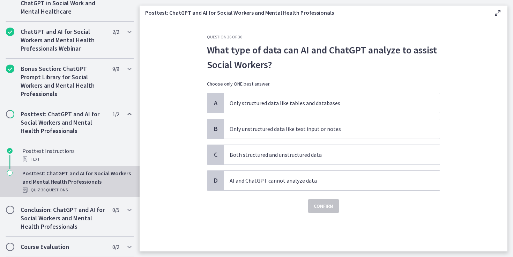
scroll to position [0, 0]
click at [264, 157] on p "Both structured and unstructured data" at bounding box center [325, 155] width 191 height 8
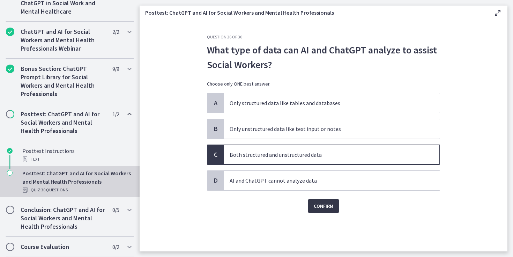
click at [315, 208] on span "Confirm" at bounding box center [324, 206] width 20 height 8
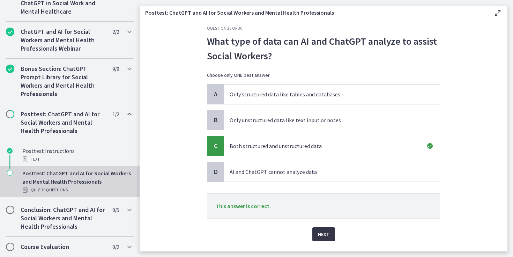
scroll to position [15, 0]
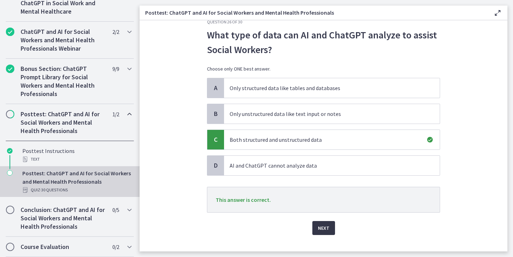
click at [326, 234] on button "Next" at bounding box center [324, 228] width 23 height 14
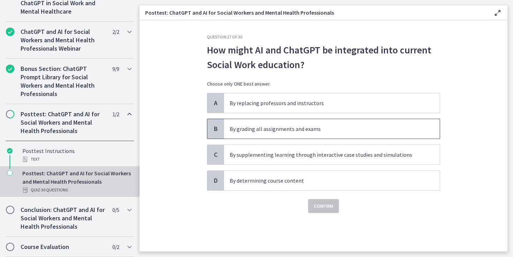
click at [276, 131] on p "By grading all assignments and exams" at bounding box center [325, 129] width 191 height 8
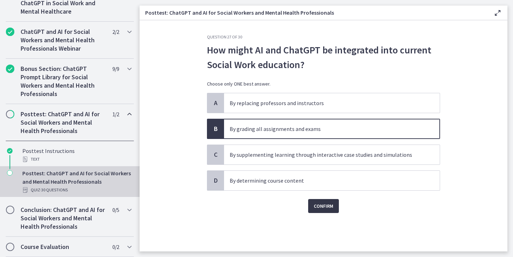
click at [317, 207] on span "Confirm" at bounding box center [324, 206] width 20 height 8
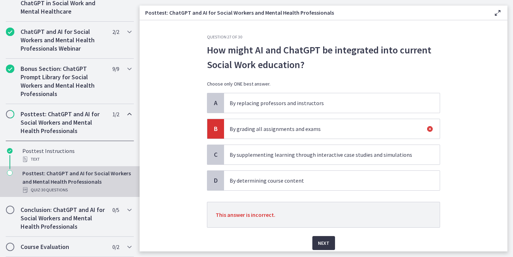
scroll to position [14, 0]
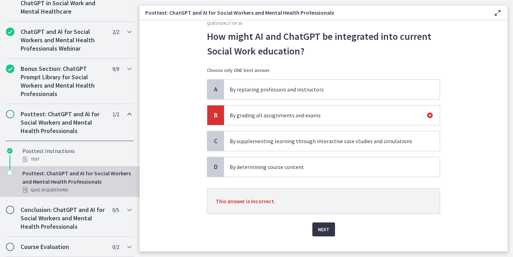
click at [322, 230] on span "Next" at bounding box center [324, 229] width 12 height 8
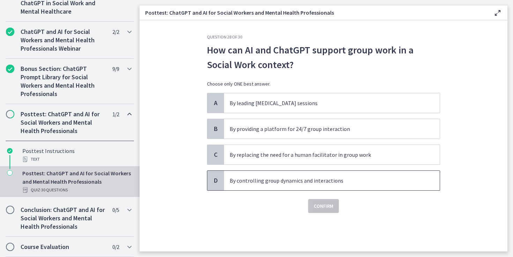
click at [258, 177] on p "By controlling group dynamics and interactions" at bounding box center [325, 180] width 191 height 8
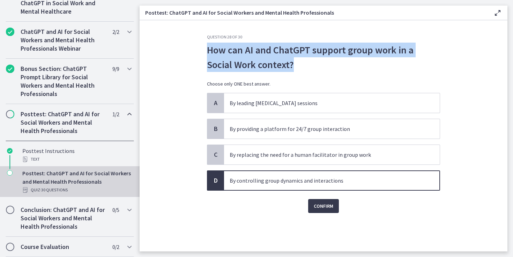
drag, startPoint x: 278, startPoint y: 61, endPoint x: 207, endPoint y: 49, distance: 72.4
click at [207, 49] on div "Question 28 of 30 How can AI and ChatGPT support group work in a Social Work co…" at bounding box center [324, 142] width 244 height 217
copy p "How can AI and ChatGPT support group work in a Social Work context?"
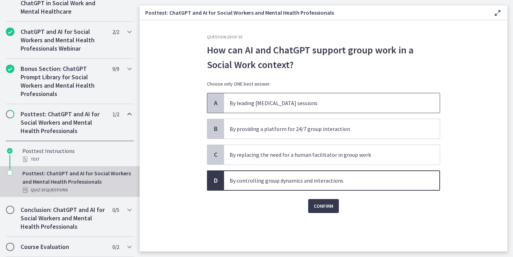
click at [305, 107] on span "By leading group therapy sessions" at bounding box center [332, 103] width 216 height 20
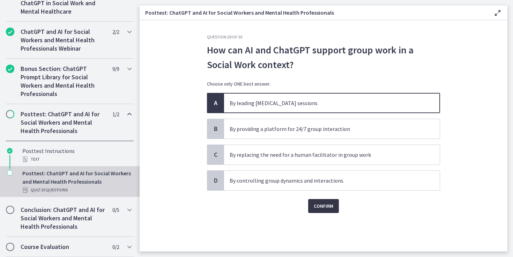
click at [322, 205] on span "Confirm" at bounding box center [324, 206] width 20 height 8
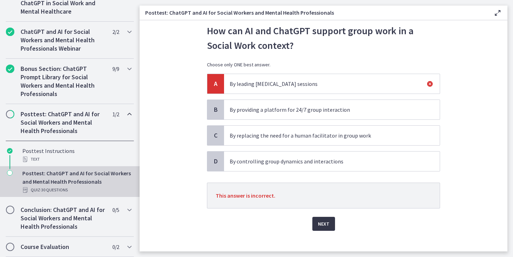
scroll to position [21, 0]
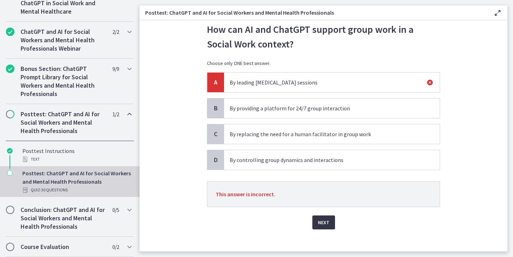
click at [322, 228] on button "Next" at bounding box center [324, 222] width 23 height 14
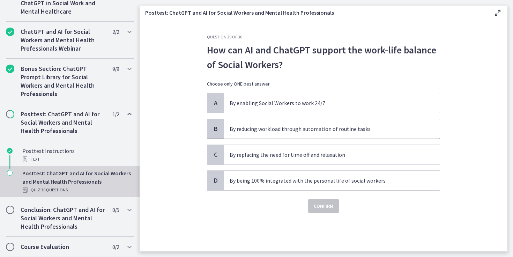
click at [246, 133] on span "By reducing workload through automation of routine tasks" at bounding box center [332, 129] width 216 height 20
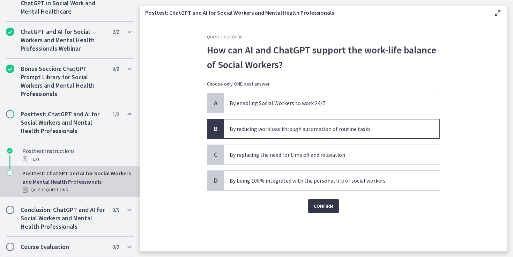
click at [324, 208] on span "Confirm" at bounding box center [324, 206] width 20 height 8
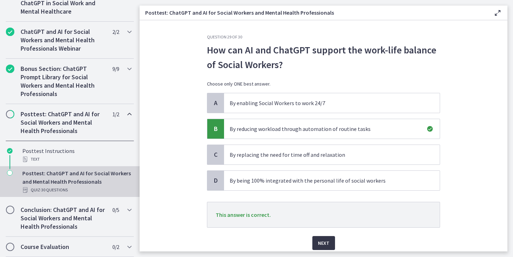
click at [324, 243] on span "Next" at bounding box center [324, 243] width 12 height 8
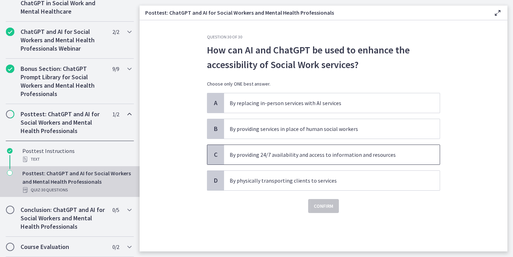
click at [276, 157] on p "By providing 24/7 availability and access to information and resources" at bounding box center [325, 155] width 191 height 8
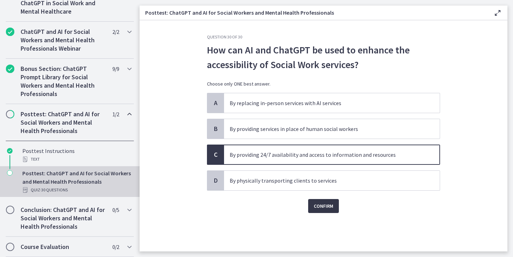
click at [322, 206] on span "Confirm" at bounding box center [324, 206] width 20 height 8
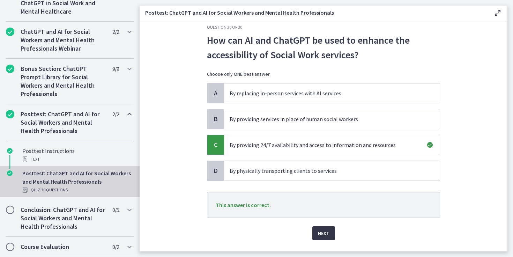
scroll to position [12, 0]
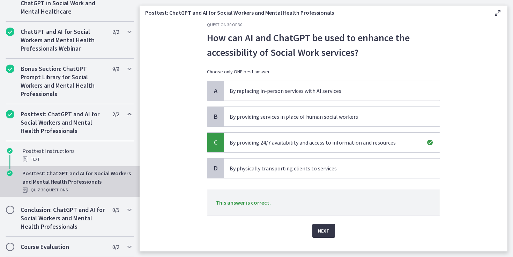
click at [321, 234] on span "Next" at bounding box center [324, 231] width 12 height 8
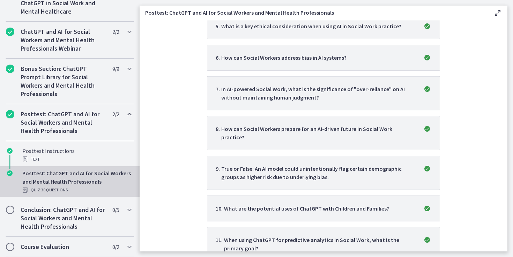
scroll to position [0, 0]
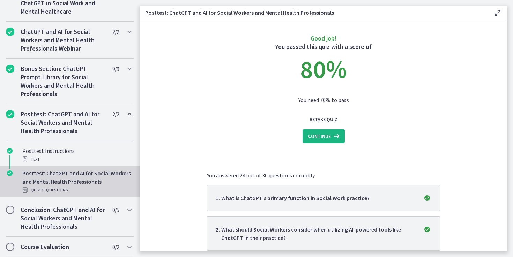
click at [324, 140] on button "Continue" at bounding box center [324, 136] width 42 height 14
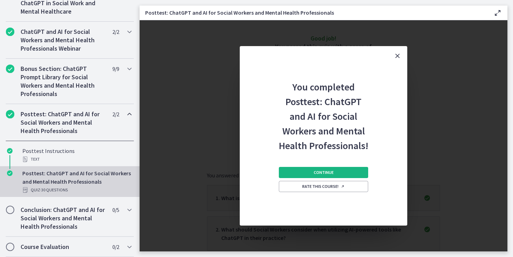
click at [324, 172] on span "Continue" at bounding box center [324, 173] width 20 height 6
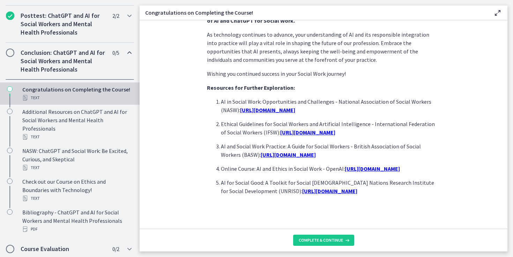
scroll to position [606, 0]
click at [345, 169] on u "https://www.openai.com/learn/ai-ethics-social-work-course" at bounding box center [372, 168] width 55 height 7
drag, startPoint x: 294, startPoint y: 168, endPoint x: 217, endPoint y: 160, distance: 77.6
click at [221, 164] on li "Online Course: AI and Ethics in Social Work - OpenAI: https://www.openai.com/le…" at bounding box center [330, 168] width 219 height 8
copy p "Online Course: AI and Ethics in Social Work - OpenAI: https://www.openai.com/le…"
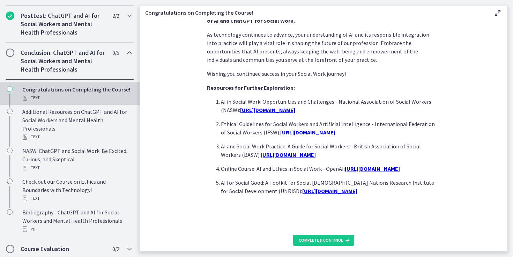
click at [314, 171] on p "Online Course: AI and Ethics in Social Work - OpenAI: https://www.openai.com/le…" at bounding box center [330, 168] width 219 height 8
click at [361, 165] on u "https://www.openai.com/learn/ai-ethics-social-work-course" at bounding box center [372, 168] width 55 height 7
drag, startPoint x: 294, startPoint y: 168, endPoint x: 211, endPoint y: 160, distance: 82.9
click at [211, 160] on ol "AI in Social Work: Opportunities and Challenges - National Association of Socia…" at bounding box center [323, 146] width 233 height 98
copy p "Online Course: AI and Ethics in Social Work - OpenAI: https://www.openai.com/le…"
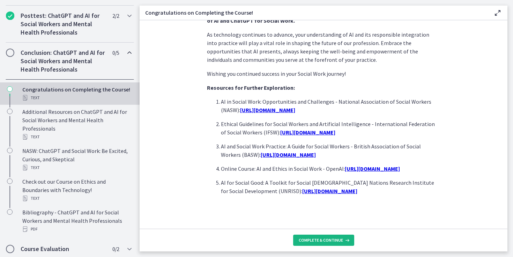
click at [309, 236] on button "Complete & continue" at bounding box center [323, 240] width 61 height 11
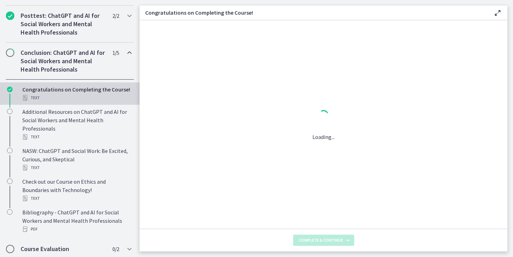
scroll to position [0, 0]
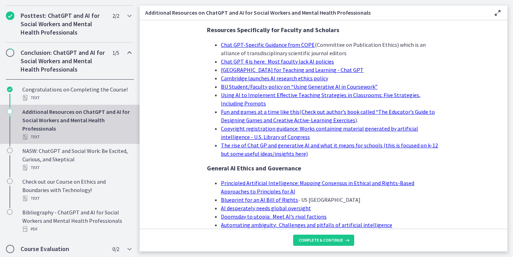
scroll to position [684, 0]
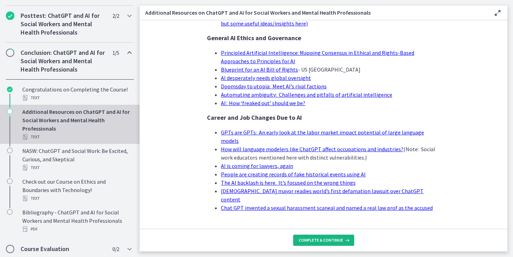
click at [329, 240] on span "Complete & continue" at bounding box center [321, 240] width 44 height 6
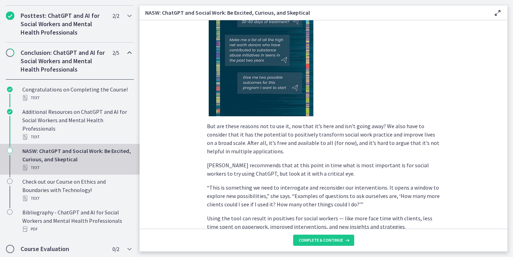
scroll to position [1283, 0]
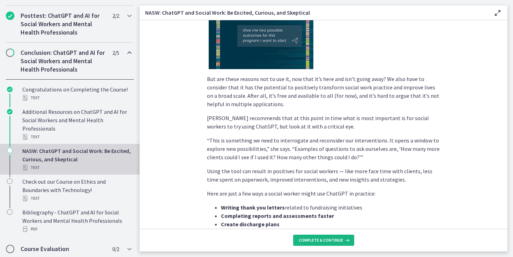
click at [315, 238] on span "Complete & continue" at bounding box center [321, 240] width 44 height 6
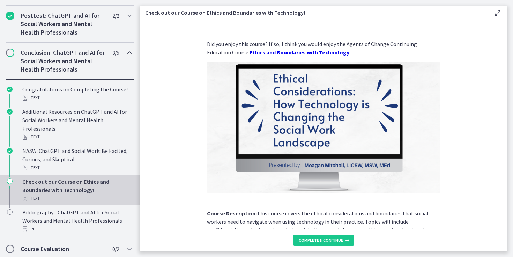
click at [266, 52] on strong "Ethics and Boundaries with Technology" at bounding box center [300, 52] width 100 height 7
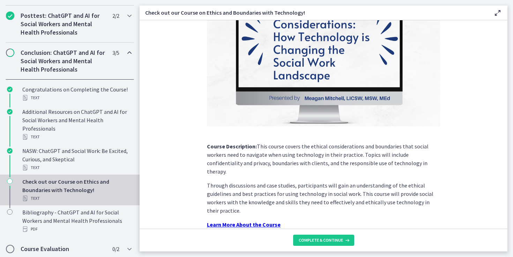
scroll to position [92, 0]
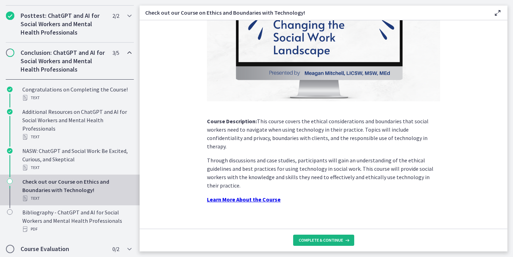
click at [328, 244] on button "Complete & continue" at bounding box center [323, 240] width 61 height 11
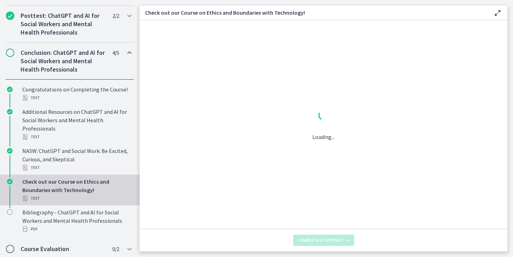
scroll to position [0, 0]
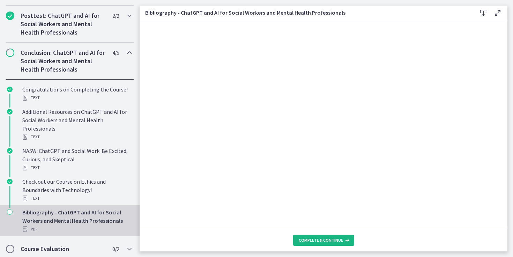
click at [312, 242] on span "Complete & continue" at bounding box center [321, 240] width 44 height 6
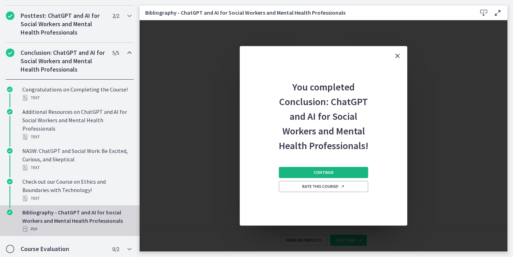
click at [322, 172] on span "Continue" at bounding box center [324, 173] width 20 height 6
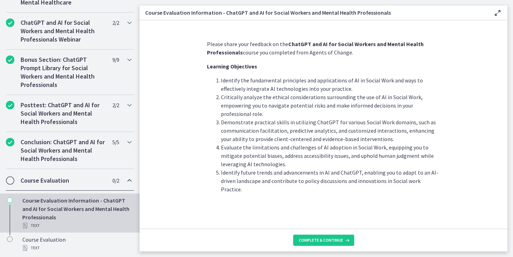
scroll to position [339, 0]
click at [319, 239] on span "Complete & continue" at bounding box center [321, 240] width 44 height 6
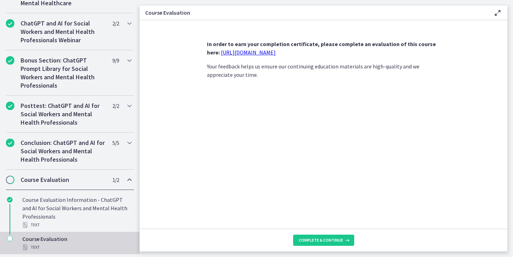
click at [242, 52] on link "https://forms.gle/jm1zbfhChZ2exBv78" at bounding box center [248, 52] width 55 height 7
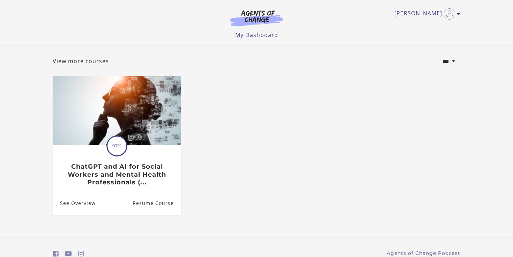
scroll to position [64, 0]
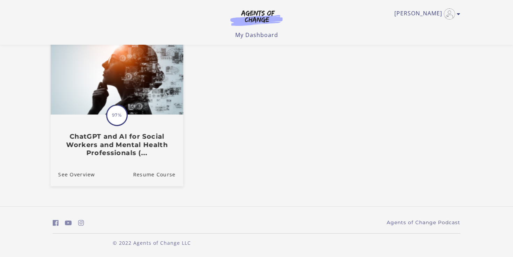
click at [121, 110] on span "97%" at bounding box center [117, 115] width 20 height 20
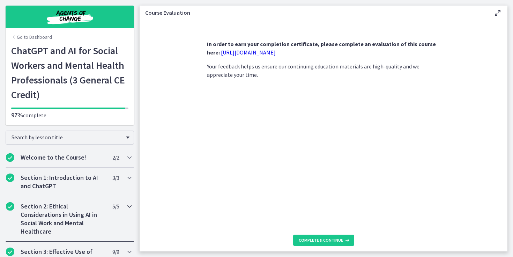
scroll to position [339, 0]
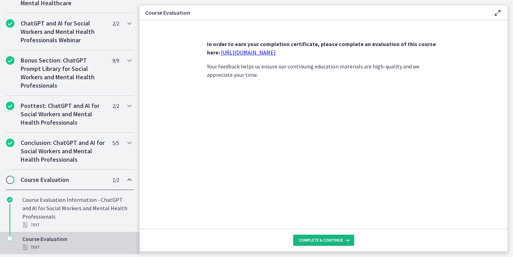
click at [312, 237] on span "Complete & continue" at bounding box center [321, 240] width 44 height 6
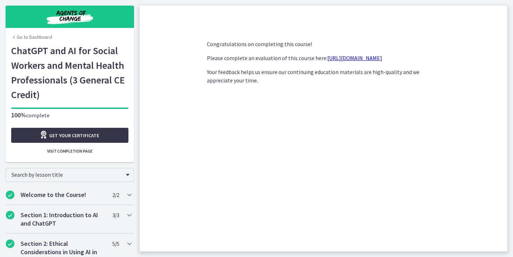
click at [80, 134] on span "Get your certificate" at bounding box center [74, 135] width 50 height 8
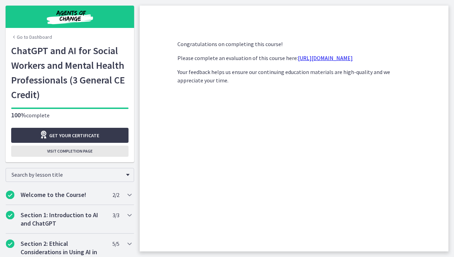
click at [80, 151] on span "Visit completion page" at bounding box center [69, 151] width 45 height 6
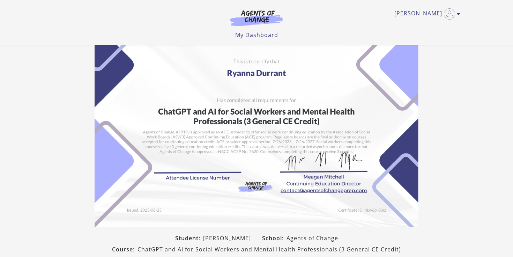
scroll to position [21, 0]
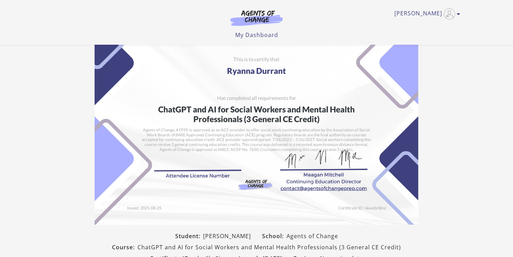
click at [186, 168] on img at bounding box center [257, 110] width 324 height 229
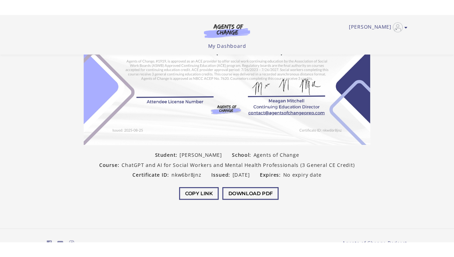
scroll to position [134, 0]
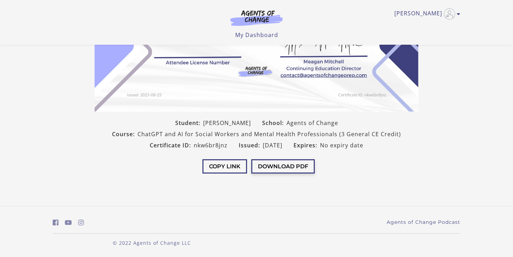
click at [286, 166] on button "Download PDF" at bounding box center [283, 166] width 64 height 14
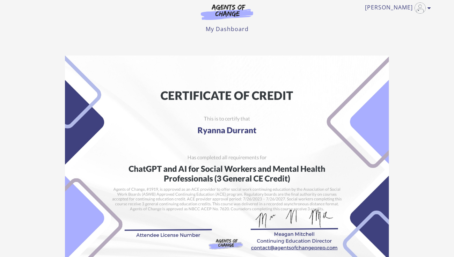
scroll to position [0, 0]
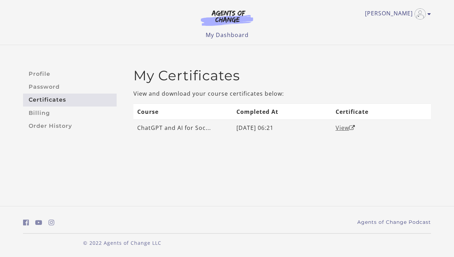
click at [344, 127] on link "View" at bounding box center [346, 128] width 20 height 8
